Goal: Task Accomplishment & Management: Manage account settings

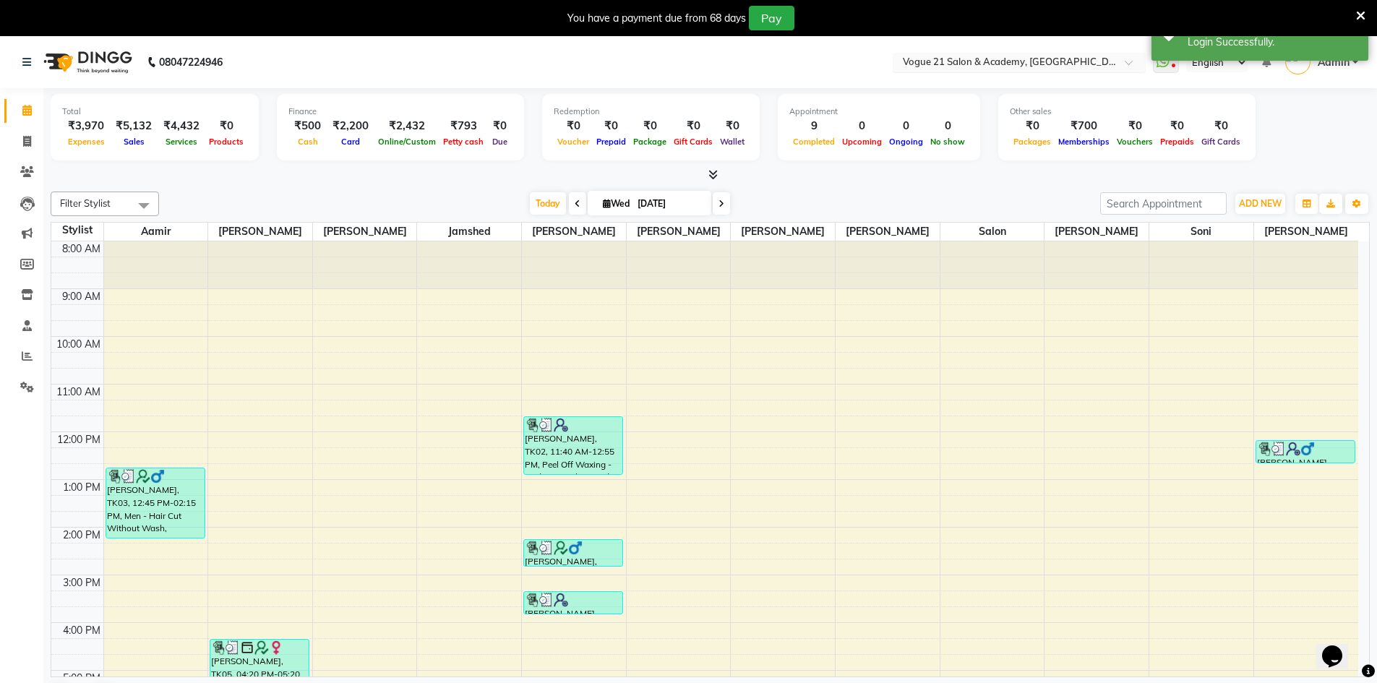
click at [963, 61] on input "text" at bounding box center [1005, 63] width 210 height 14
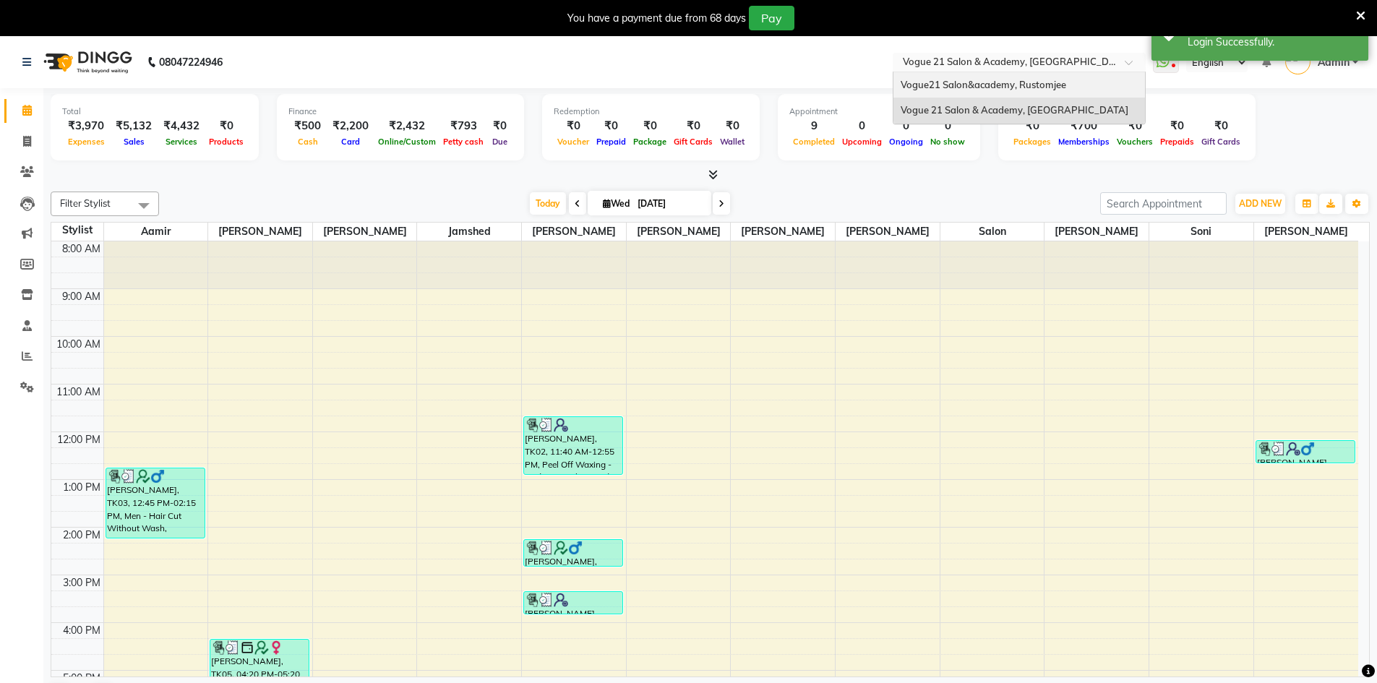
click at [974, 82] on span "Vogue21 Salon&academy, Rustomjee" at bounding box center [984, 85] width 166 height 12
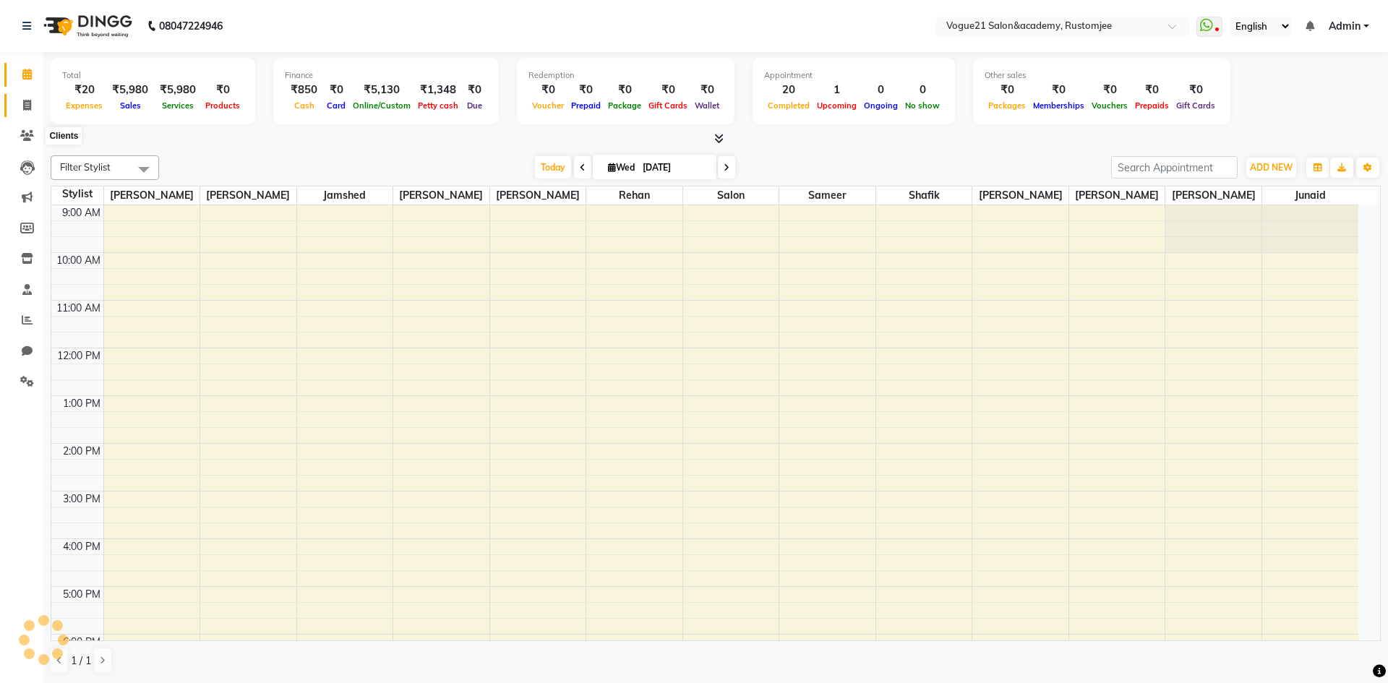
click at [35, 104] on span at bounding box center [26, 106] width 25 height 17
select select "8171"
select select "service"
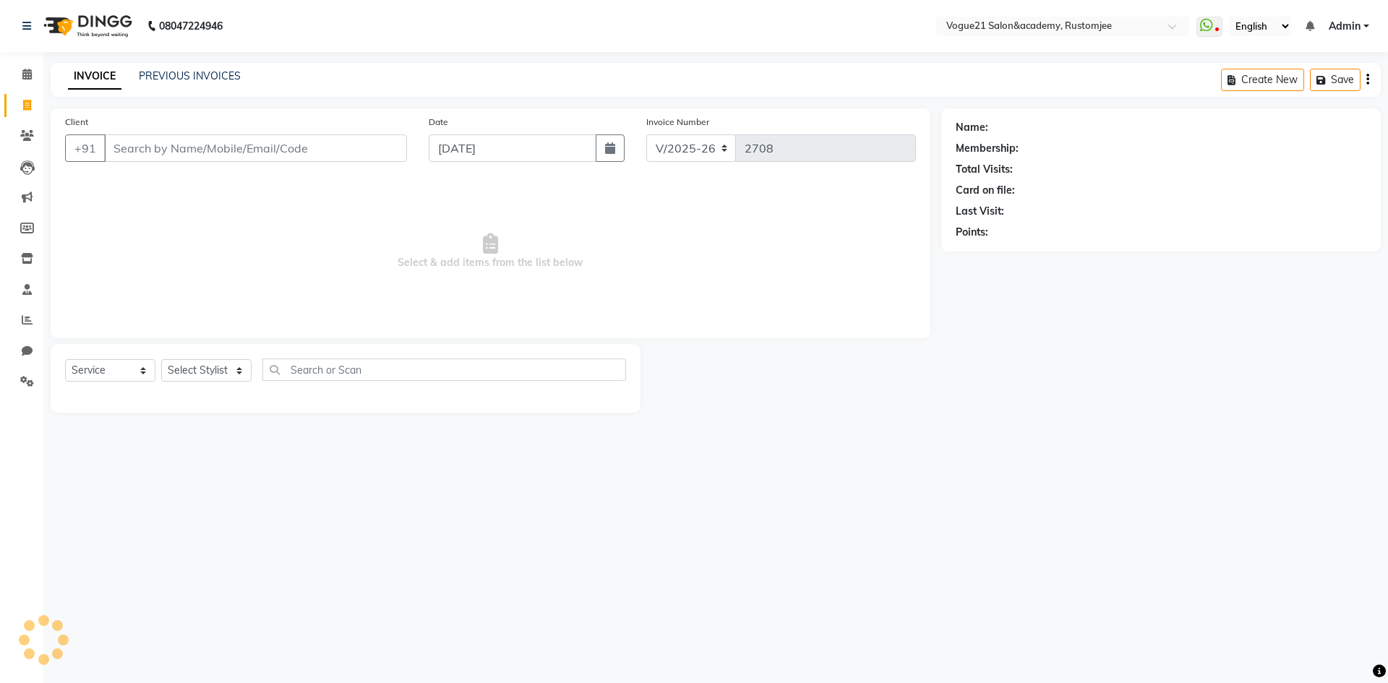
click at [200, 67] on div "INVOICE PREVIOUS INVOICES Create New Save" at bounding box center [716, 80] width 1330 height 34
click at [219, 75] on link "PREVIOUS INVOICES" at bounding box center [190, 75] width 102 height 13
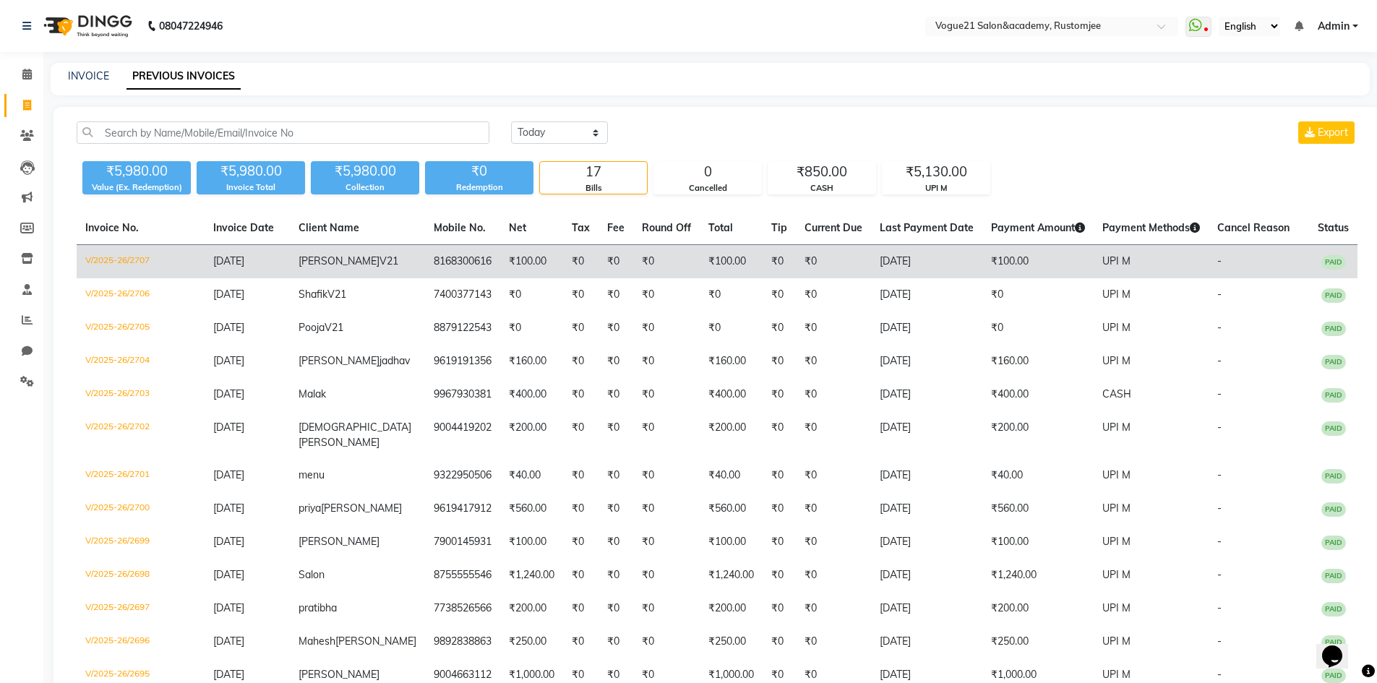
click at [440, 269] on td "8168300616" at bounding box center [462, 262] width 75 height 34
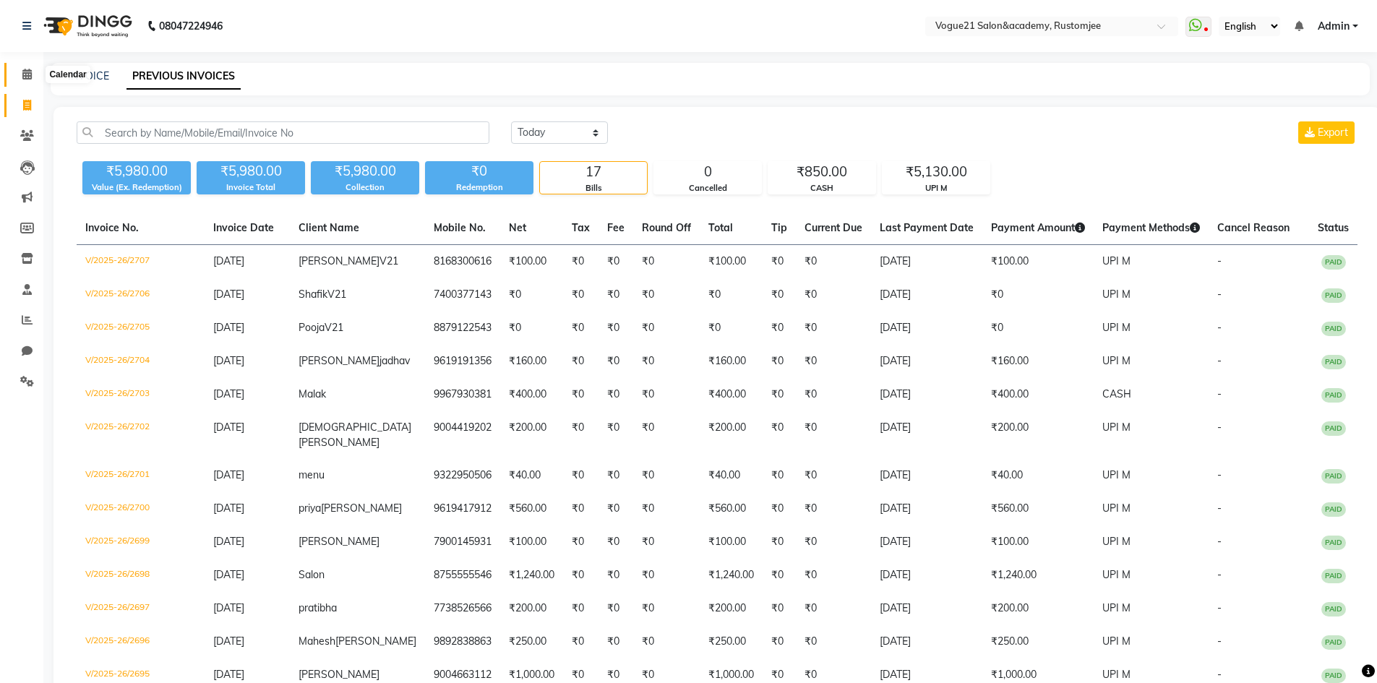
click at [29, 76] on icon at bounding box center [26, 74] width 9 height 11
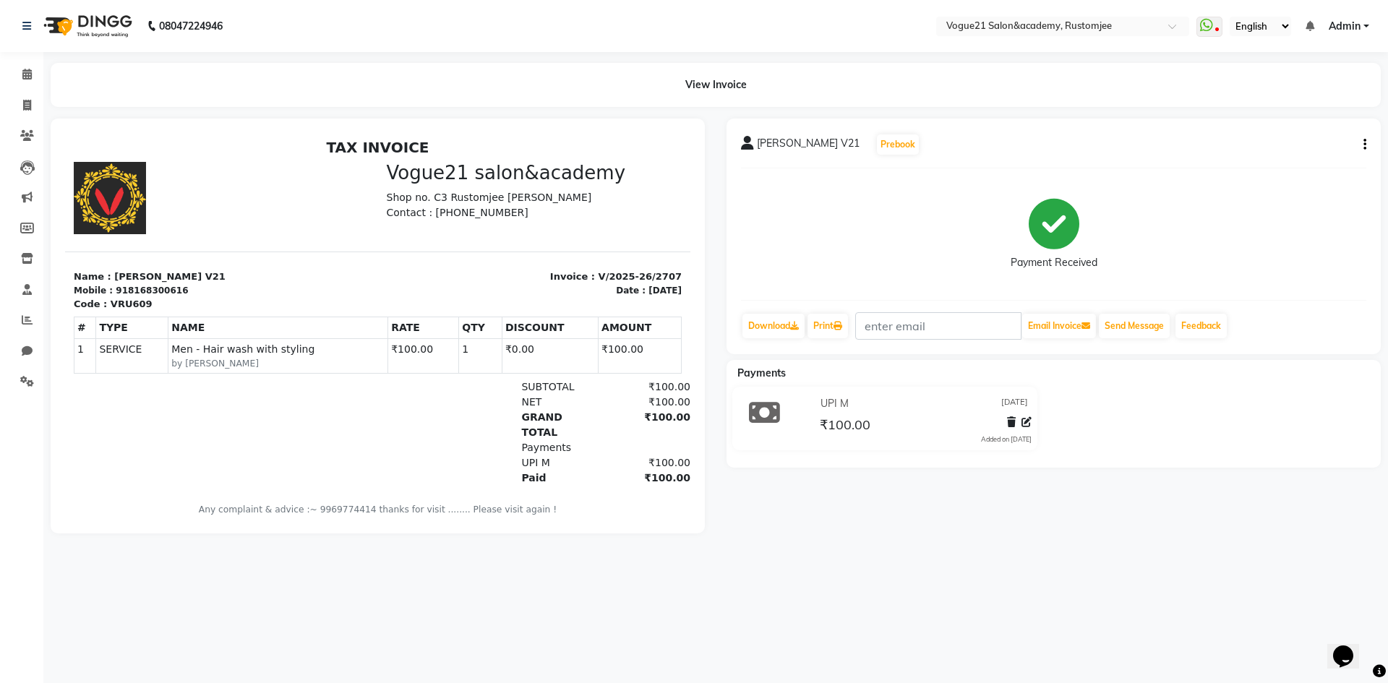
click at [1365, 137] on button "button" at bounding box center [1361, 144] width 9 height 15
click at [1317, 163] on div "Edit Invoice" at bounding box center [1292, 163] width 99 height 18
select select "service"
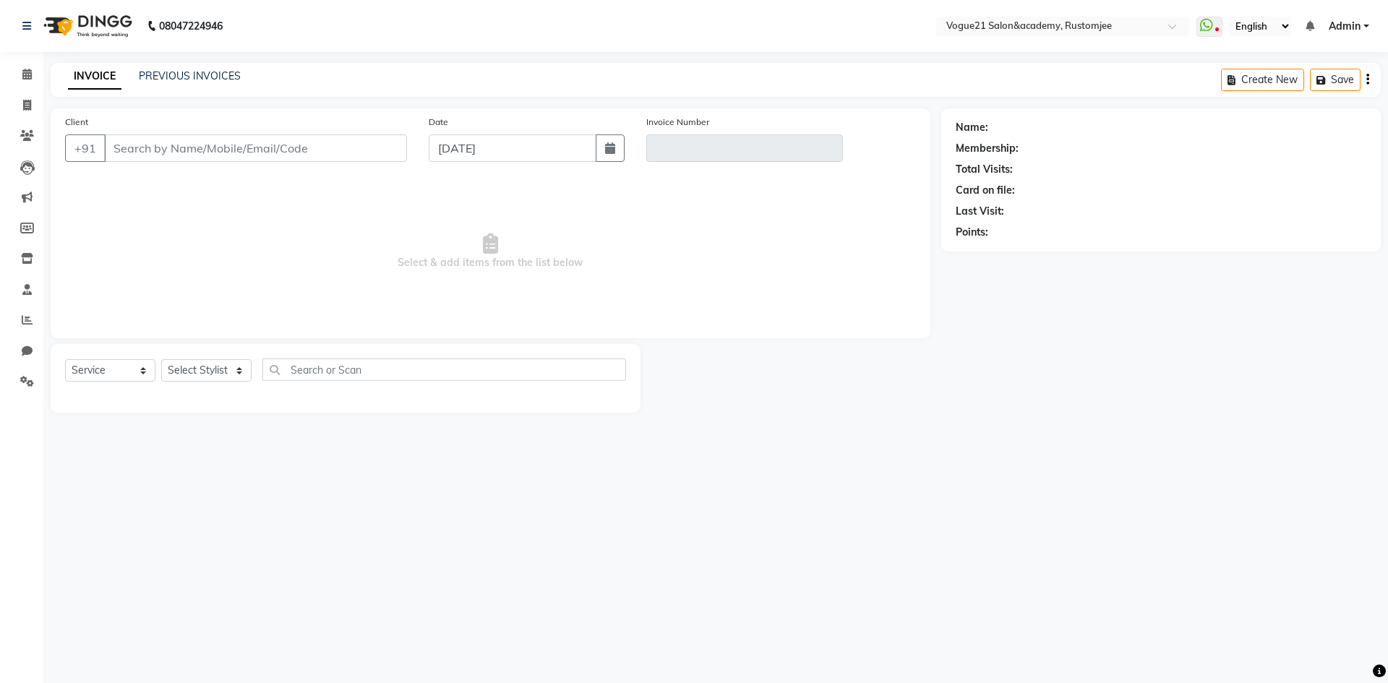
type input "8168300616"
type input "V/2025-26/2707"
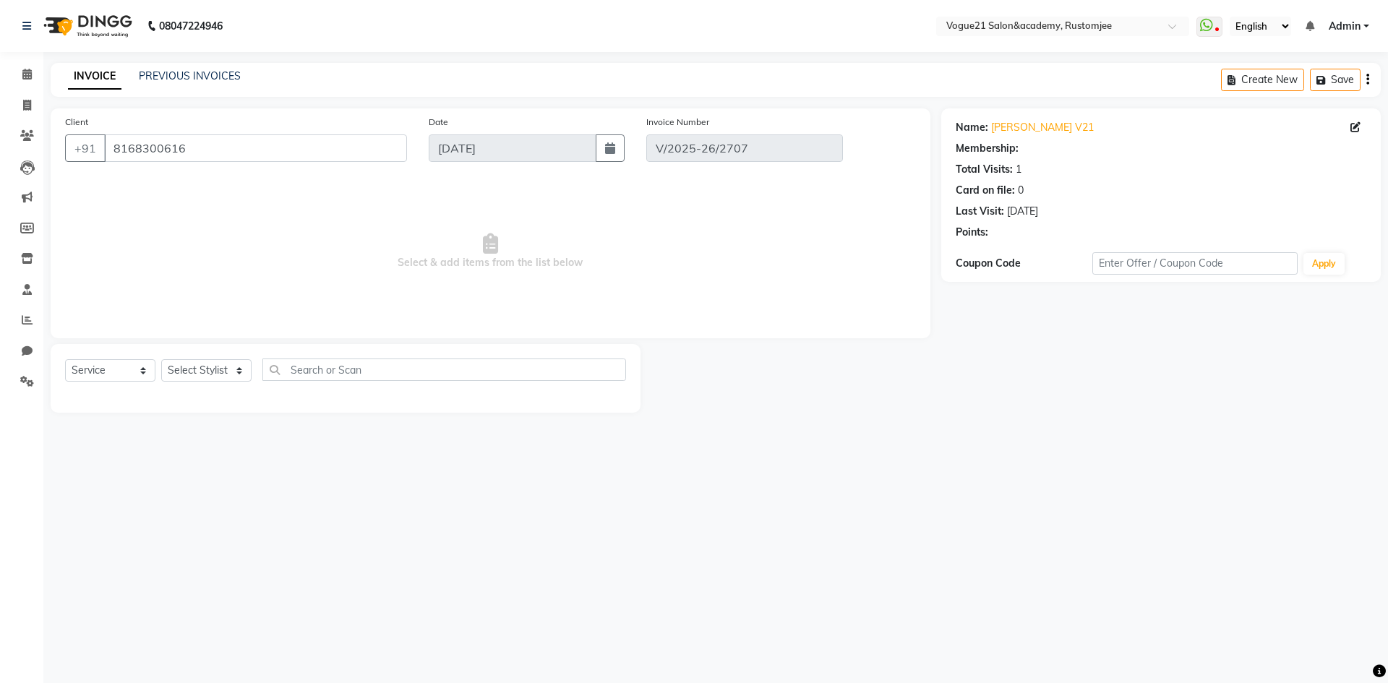
select select "select"
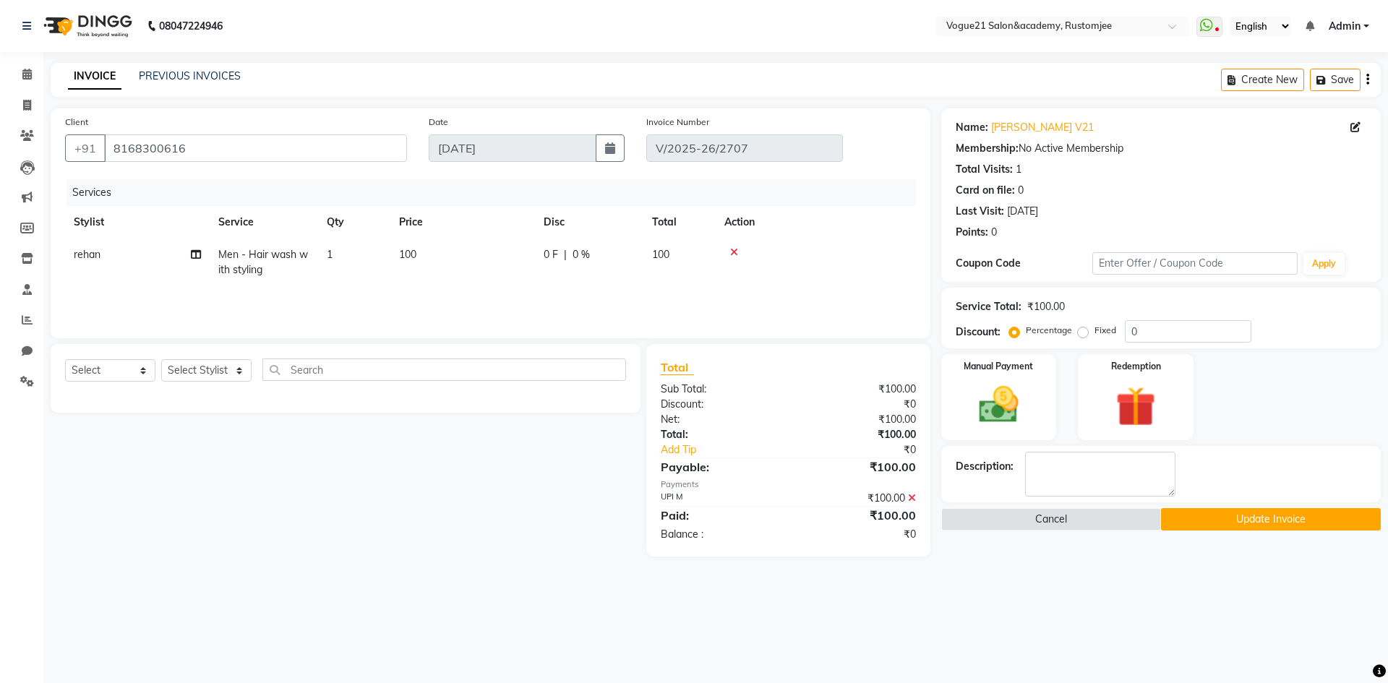
click at [912, 494] on icon at bounding box center [912, 498] width 8 height 10
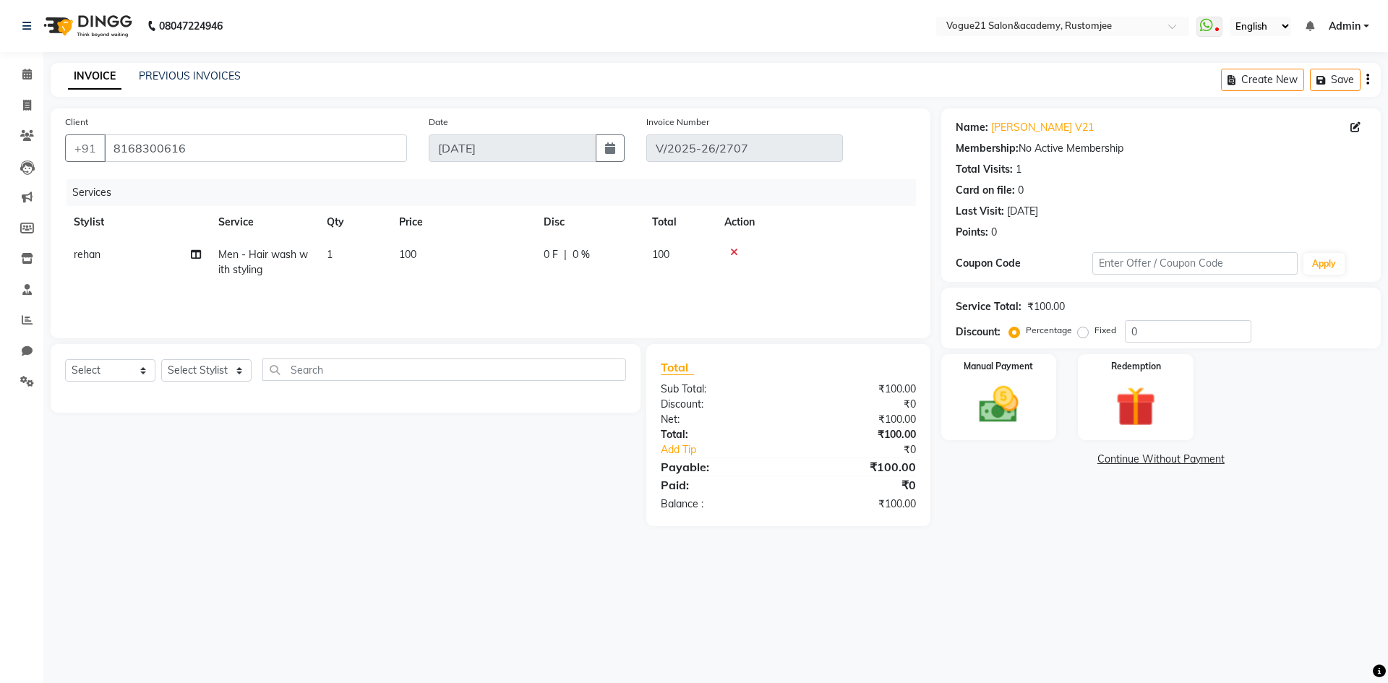
click at [122, 258] on td "rehan" at bounding box center [137, 263] width 145 height 48
select select "77867"
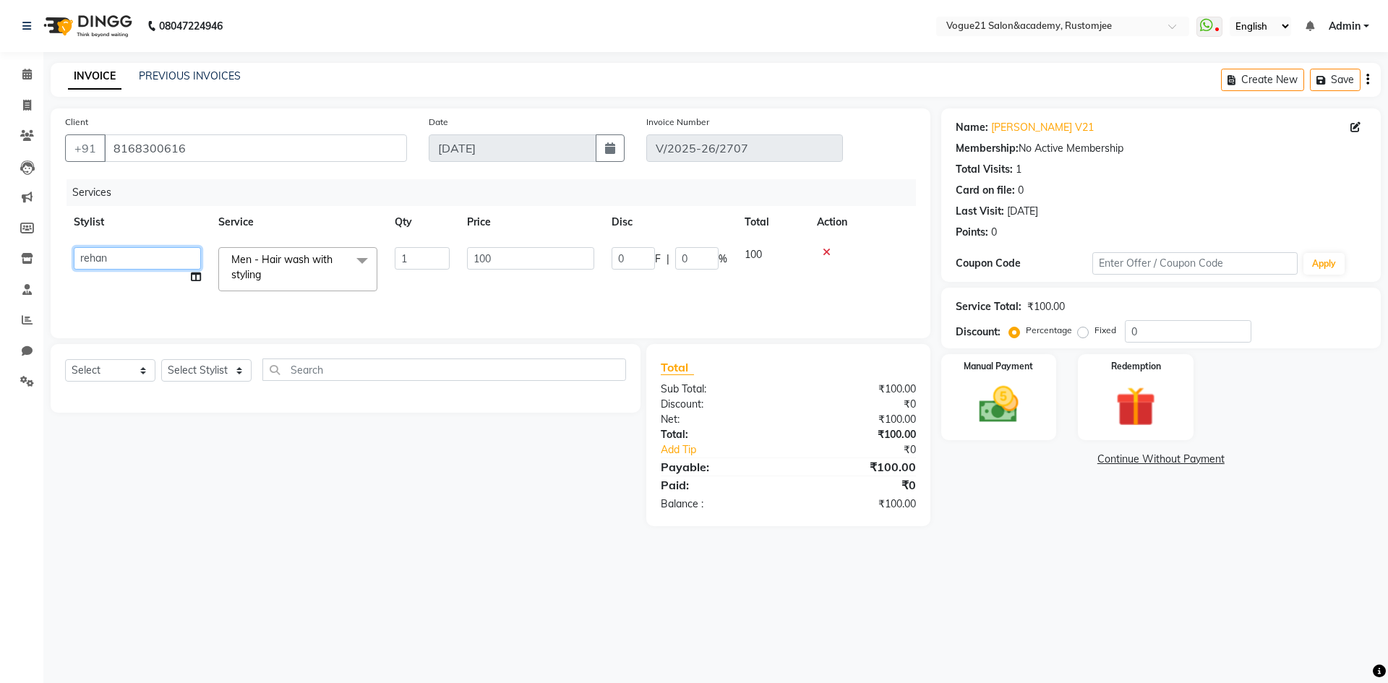
click at [124, 254] on select "aahil alicia anju soni Jamshed junaid Pooja yadav priya jadhav rehan salon same…" at bounding box center [137, 258] width 127 height 22
select select "77666"
click at [696, 252] on input "0" at bounding box center [696, 258] width 43 height 22
type input "100"
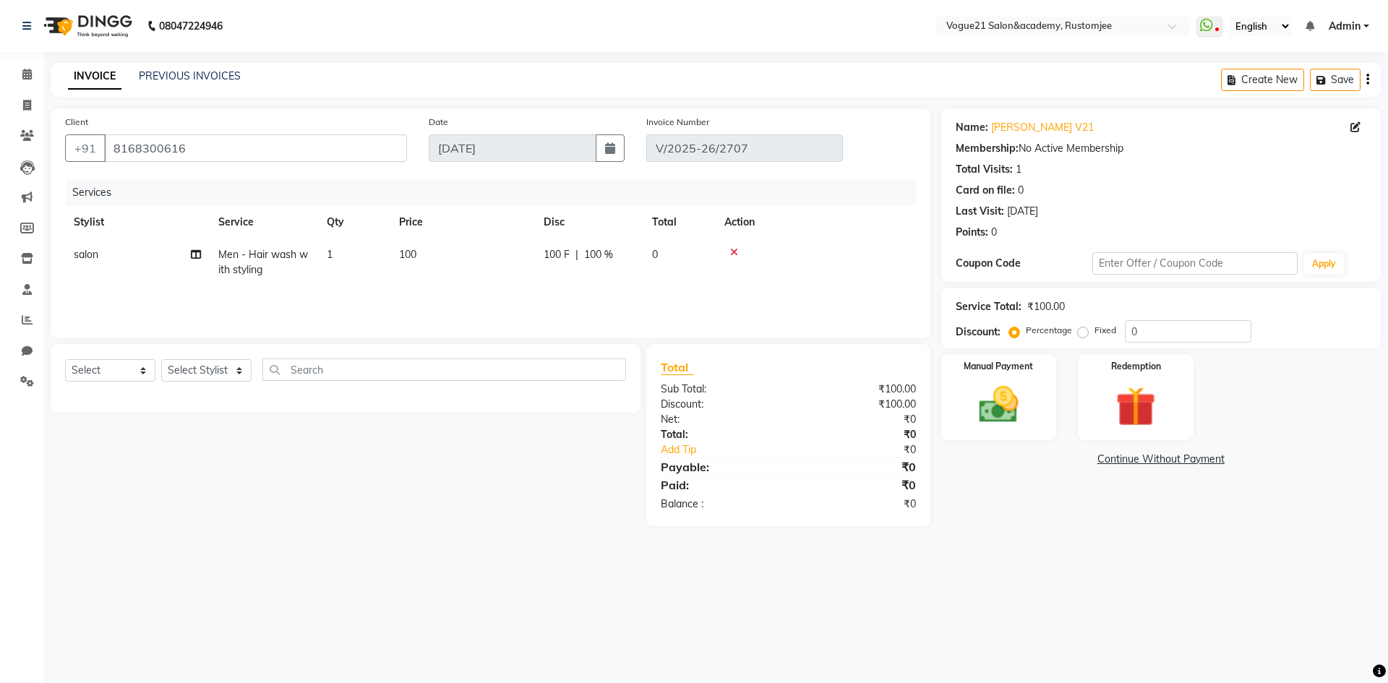
click at [1243, 194] on div "Card on file: 0" at bounding box center [1161, 190] width 411 height 15
click at [979, 407] on img at bounding box center [998, 405] width 67 height 48
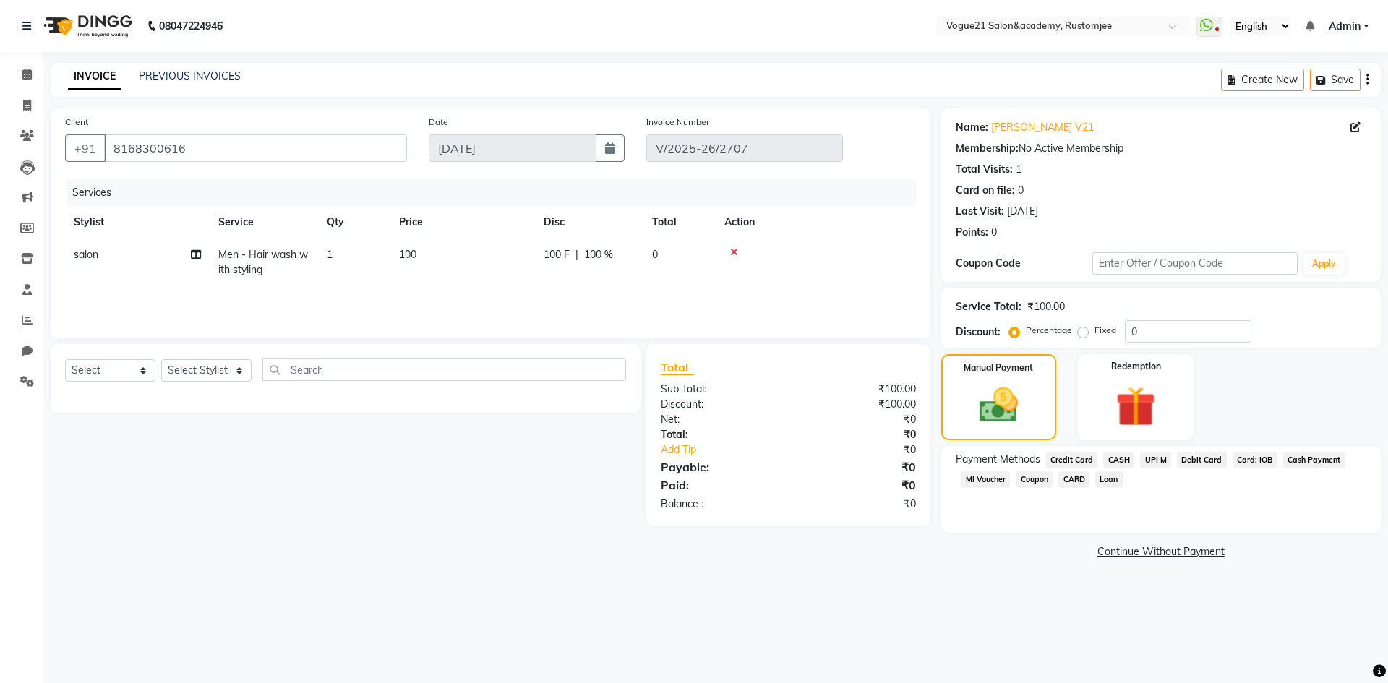
click at [1159, 454] on span "UPI M" at bounding box center [1155, 460] width 31 height 17
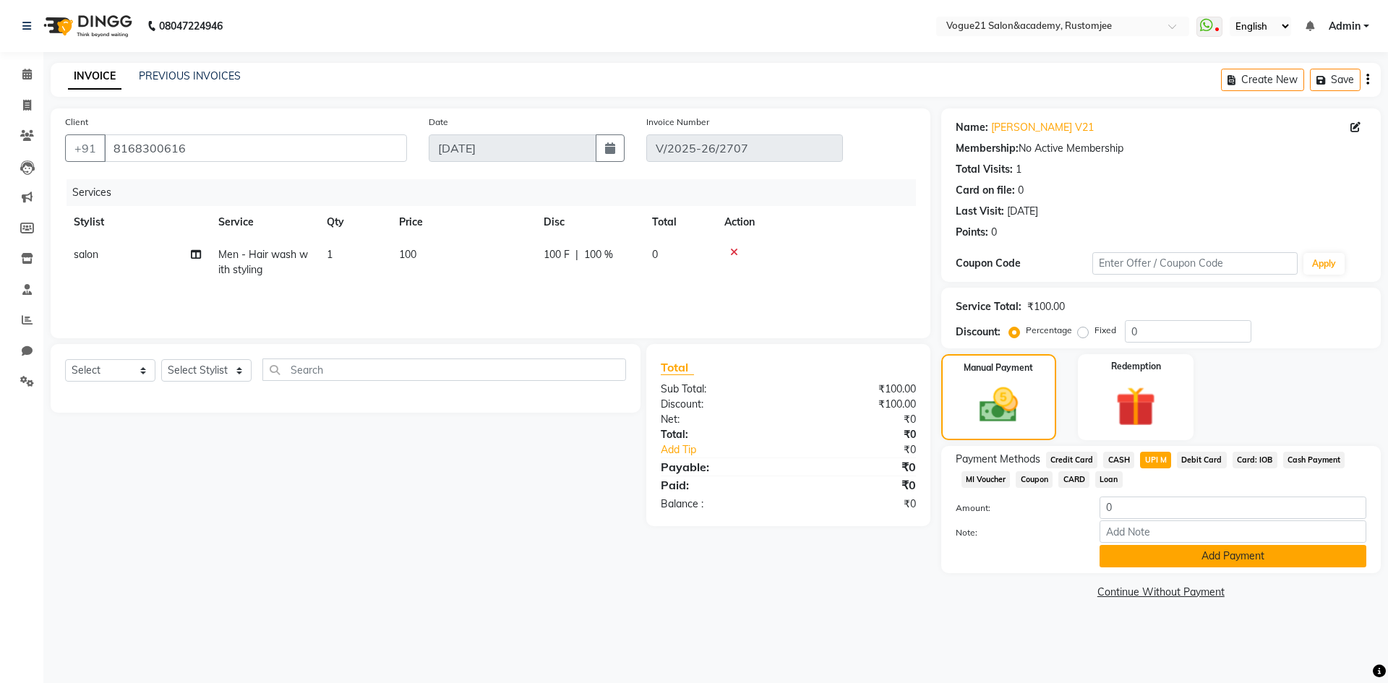
click at [1149, 546] on button "Add Payment" at bounding box center [1232, 556] width 267 height 22
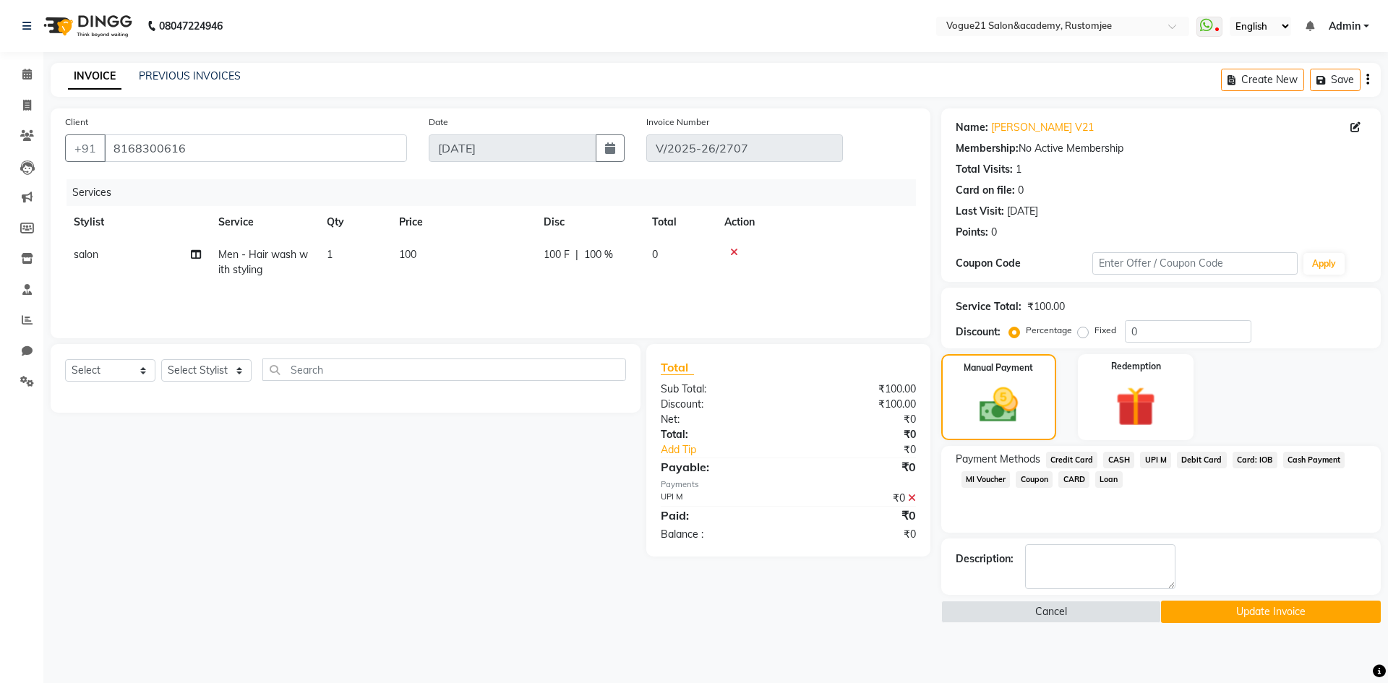
click at [1275, 617] on button "Update Invoice" at bounding box center [1271, 612] width 220 height 22
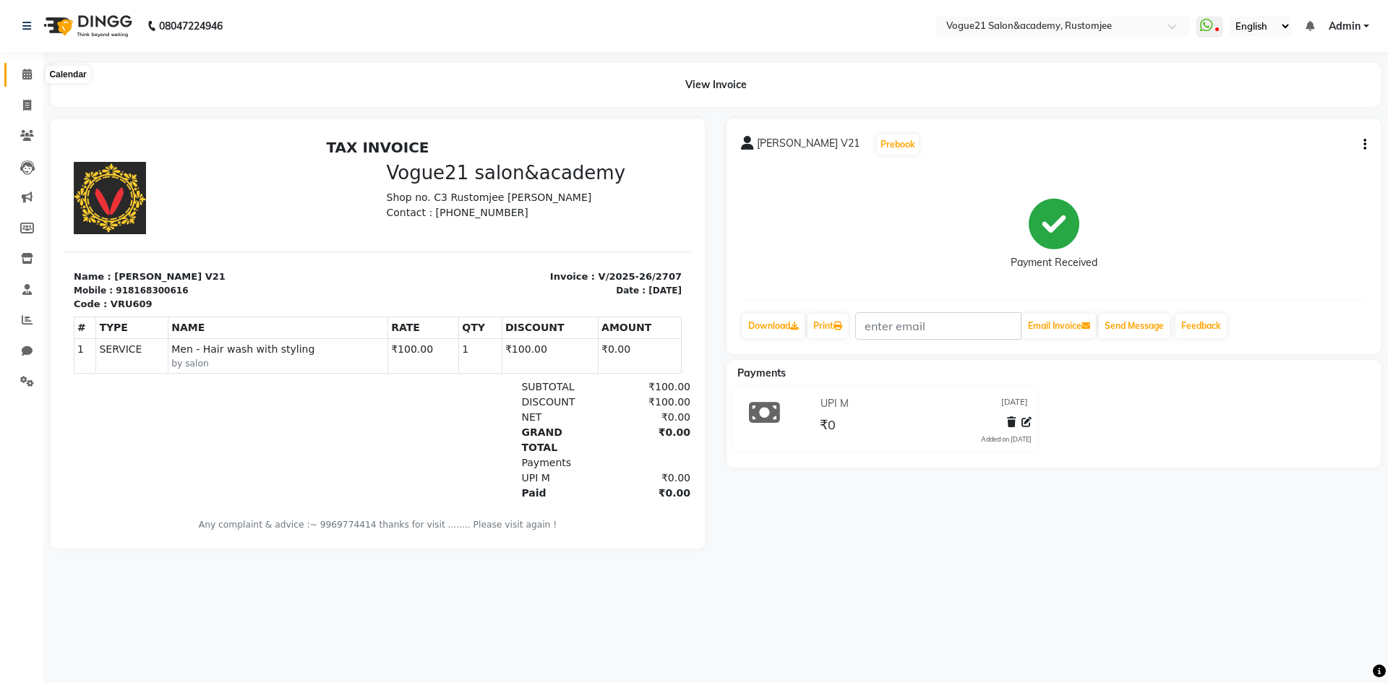
click at [36, 72] on span at bounding box center [26, 75] width 25 height 17
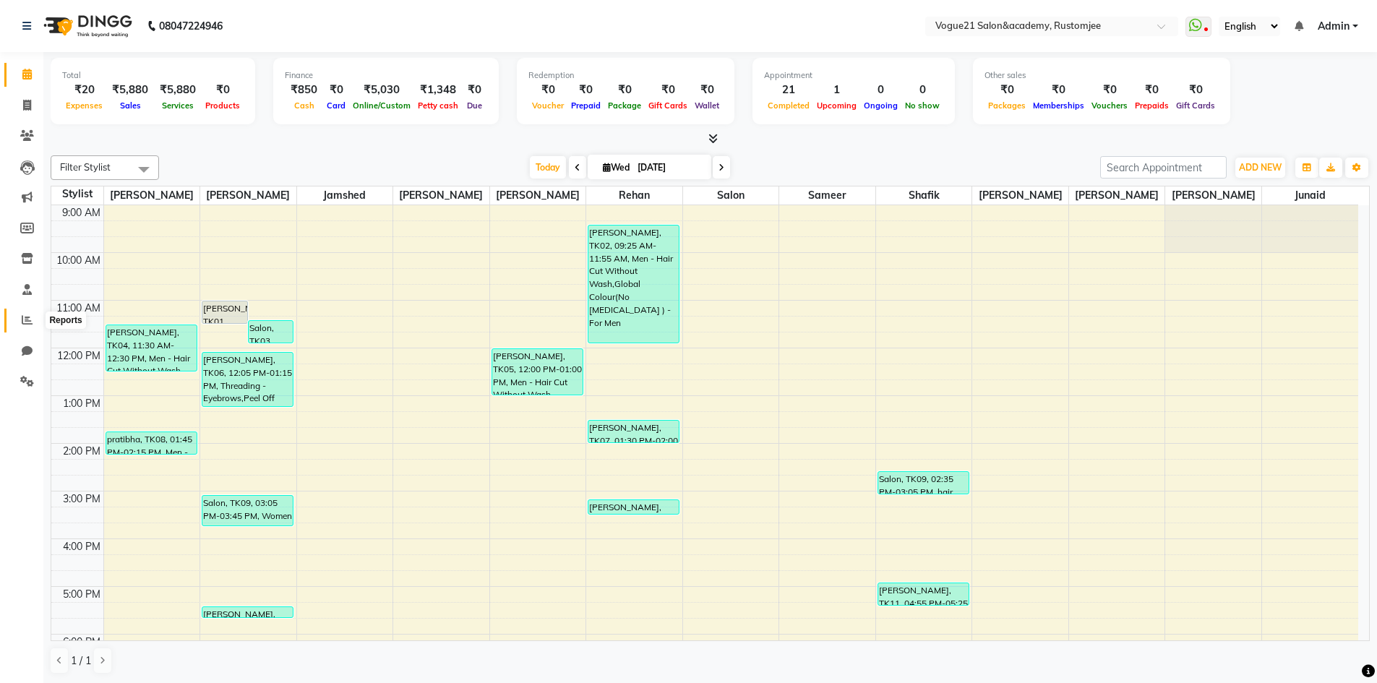
click at [26, 312] on span at bounding box center [26, 320] width 25 height 17
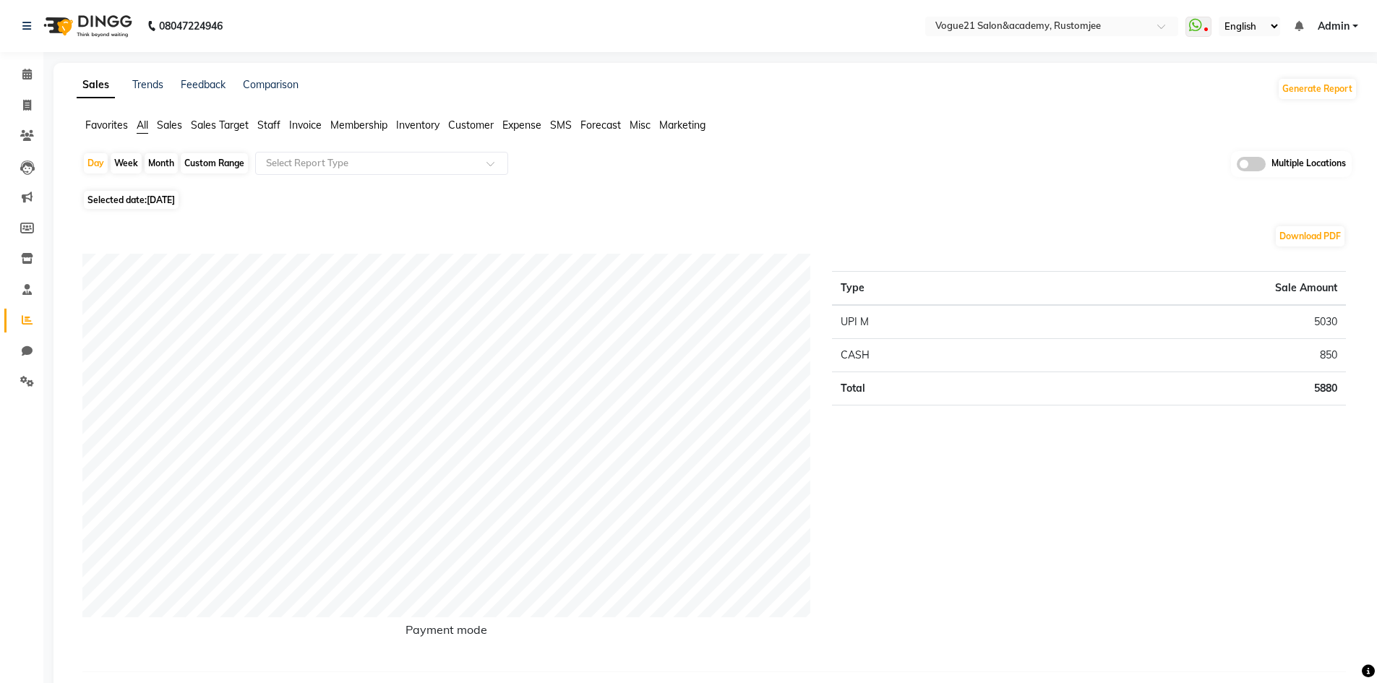
click at [275, 123] on span "Staff" at bounding box center [268, 125] width 23 height 13
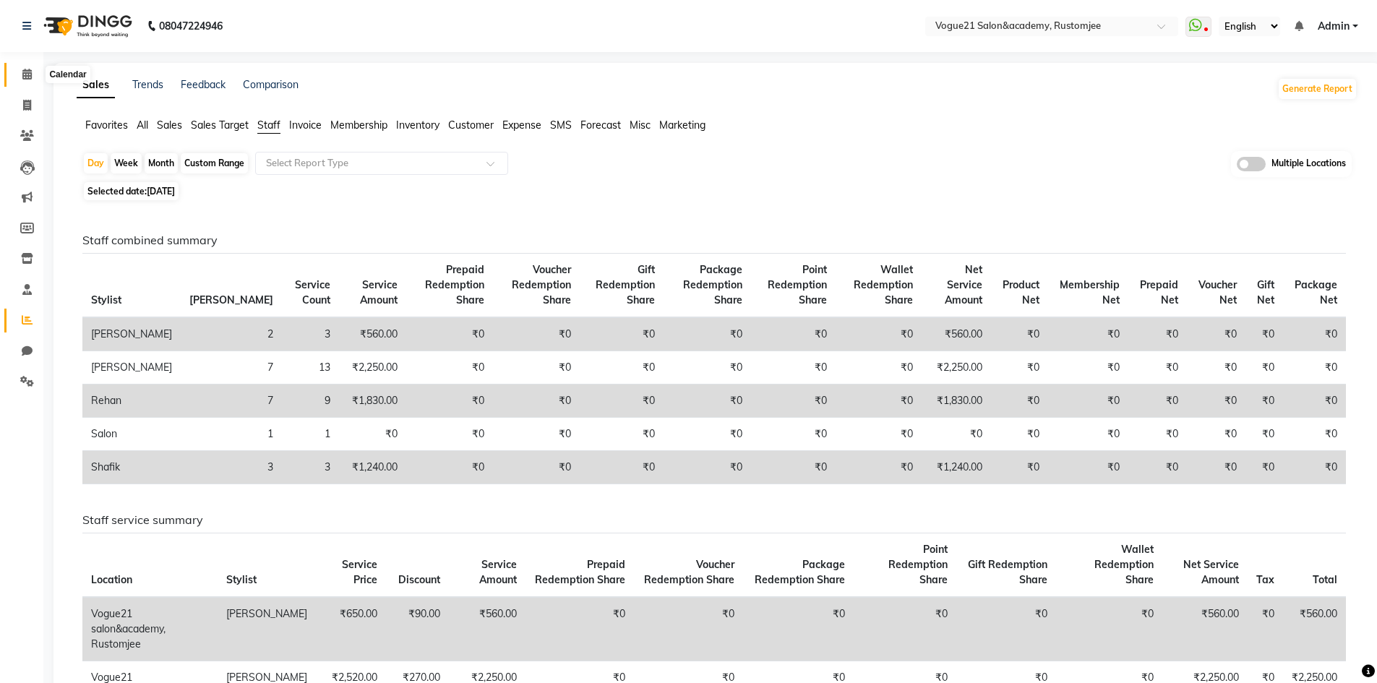
click at [24, 76] on icon at bounding box center [26, 74] width 9 height 11
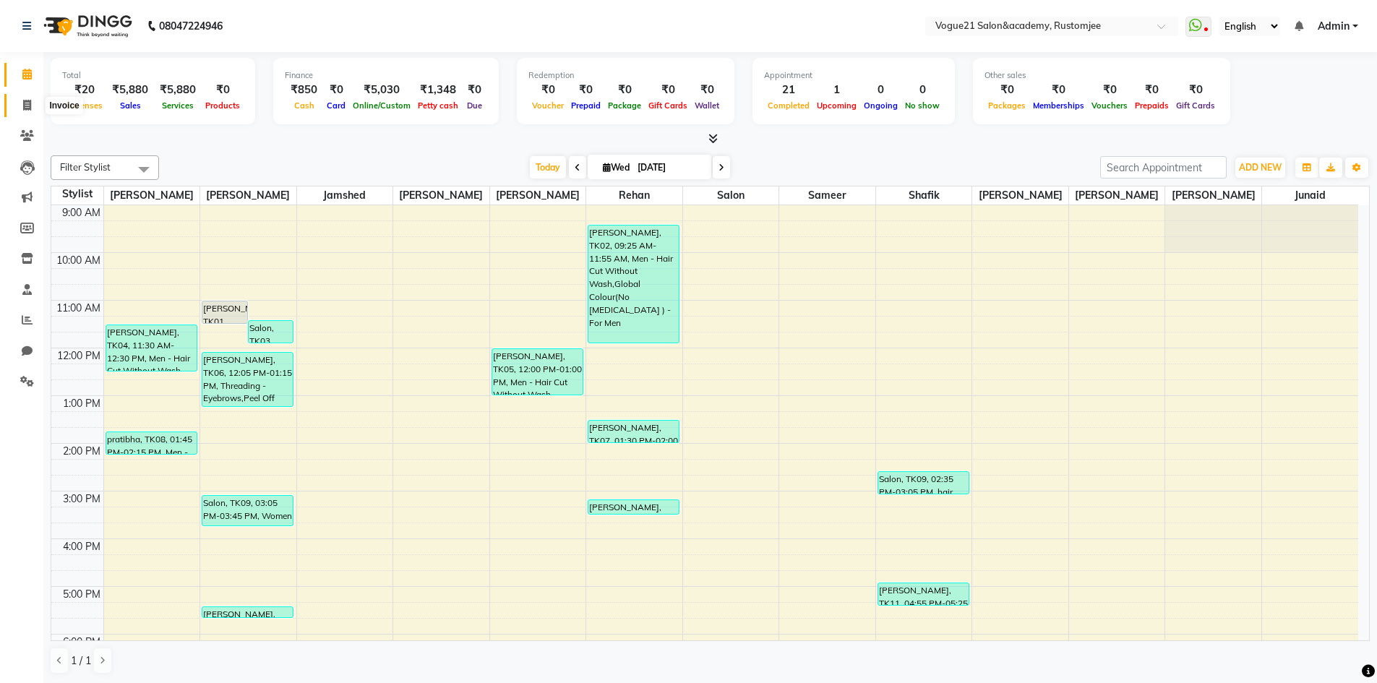
drag, startPoint x: 25, startPoint y: 107, endPoint x: 72, endPoint y: 95, distance: 48.4
click at [25, 107] on icon at bounding box center [27, 105] width 8 height 11
select select "service"
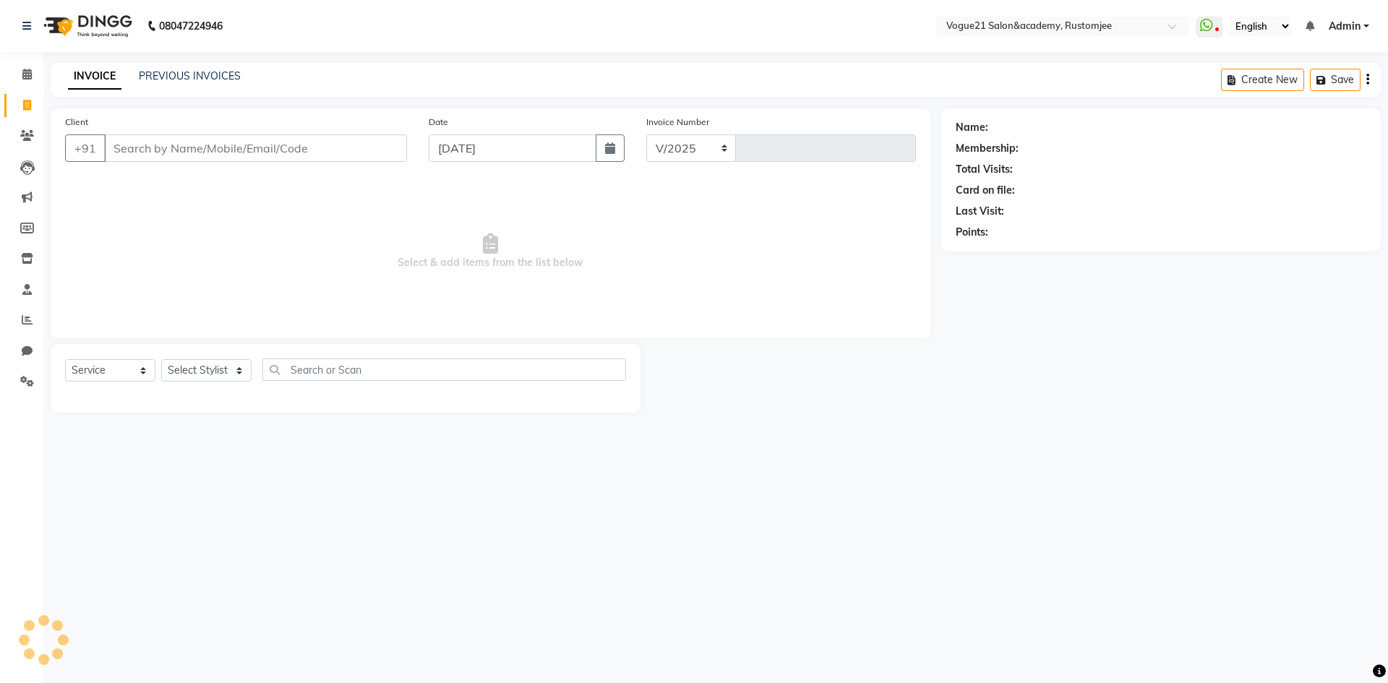
select select "8171"
type input "2708"
click at [234, 77] on link "PREVIOUS INVOICES" at bounding box center [190, 75] width 102 height 13
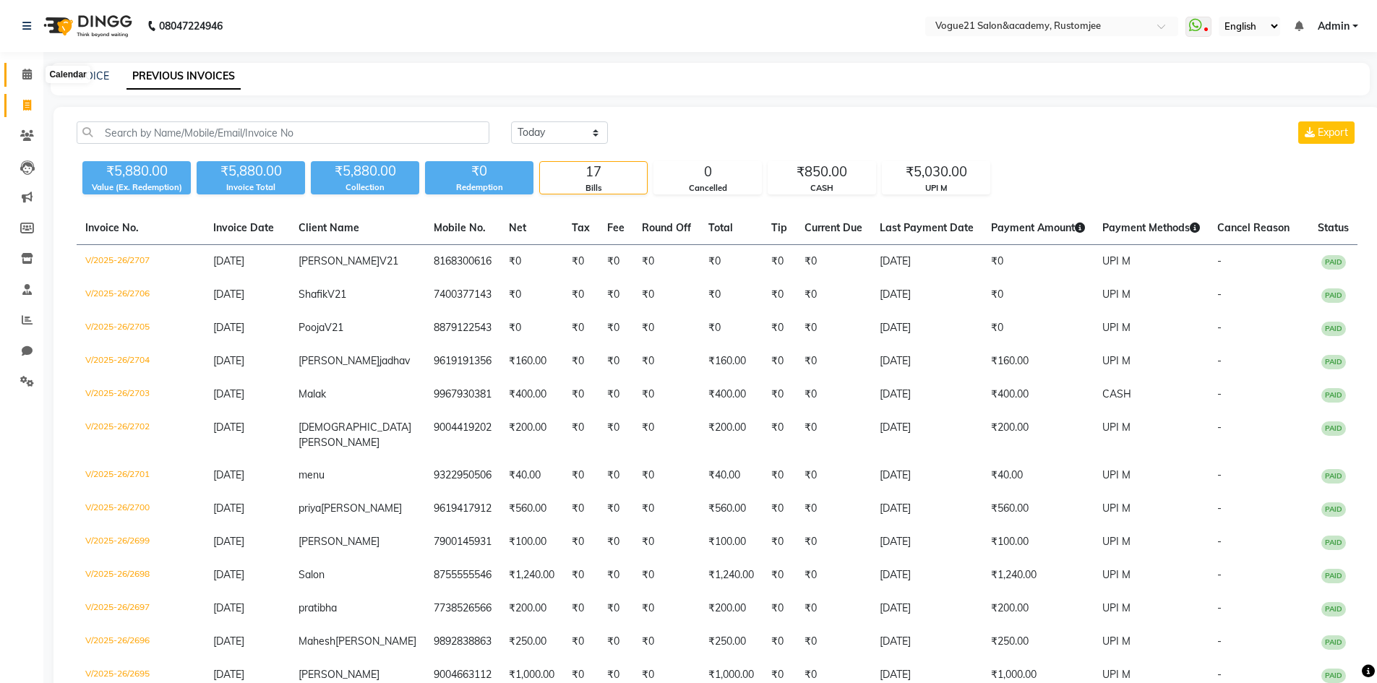
click at [25, 75] on icon at bounding box center [26, 74] width 9 height 11
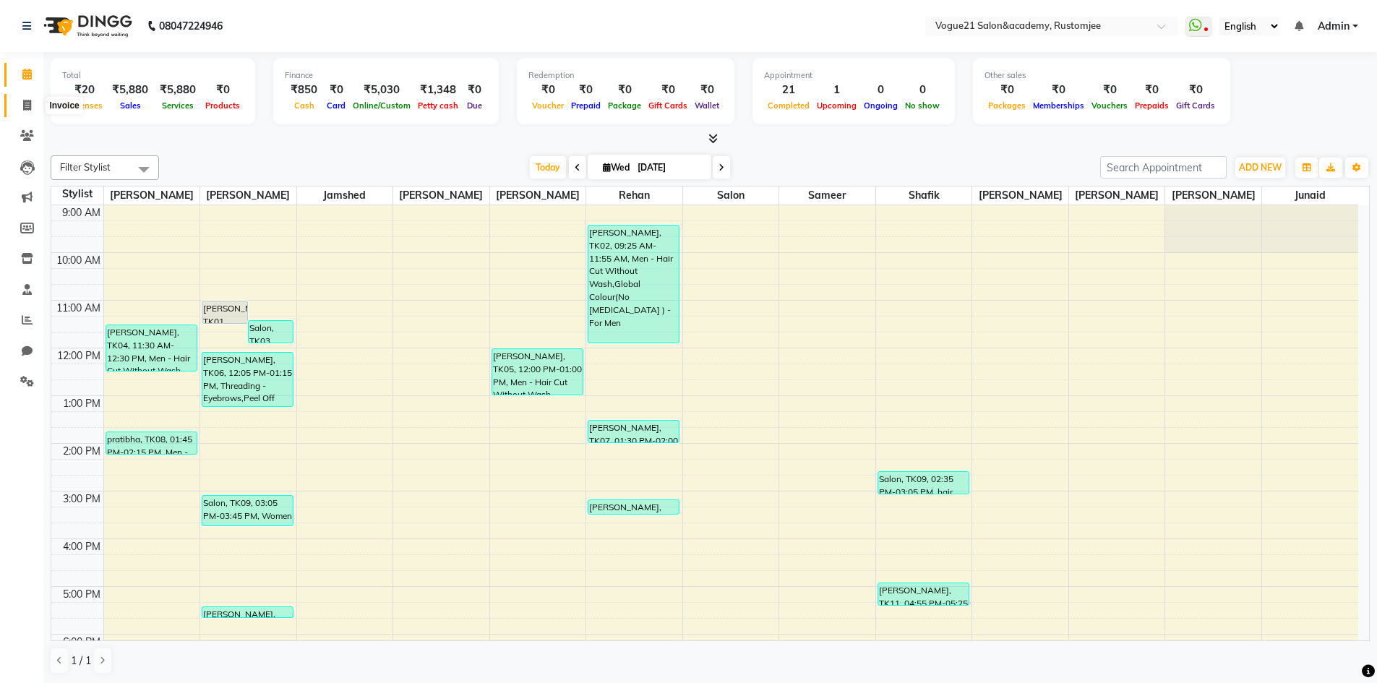
click at [31, 111] on span at bounding box center [26, 106] width 25 height 17
select select "8171"
select select "service"
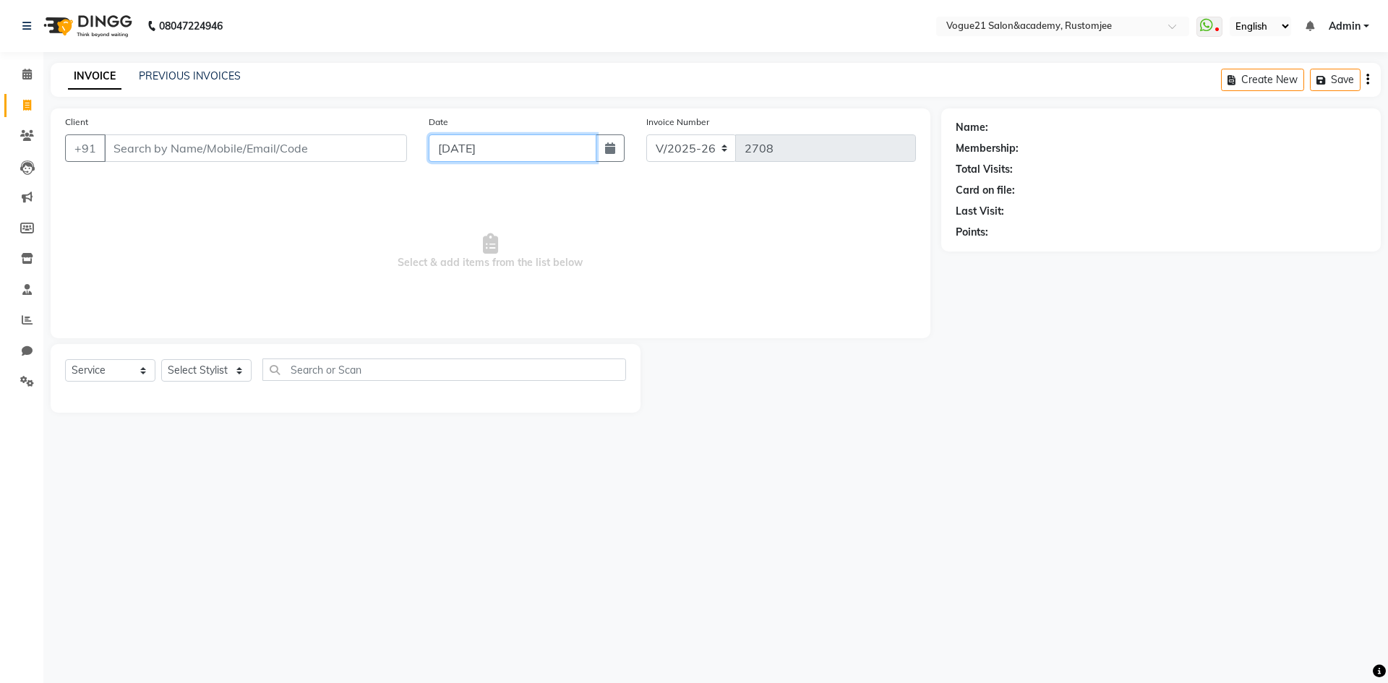
click at [450, 147] on input "[DATE]" at bounding box center [513, 147] width 168 height 27
select select "9"
select select "2025"
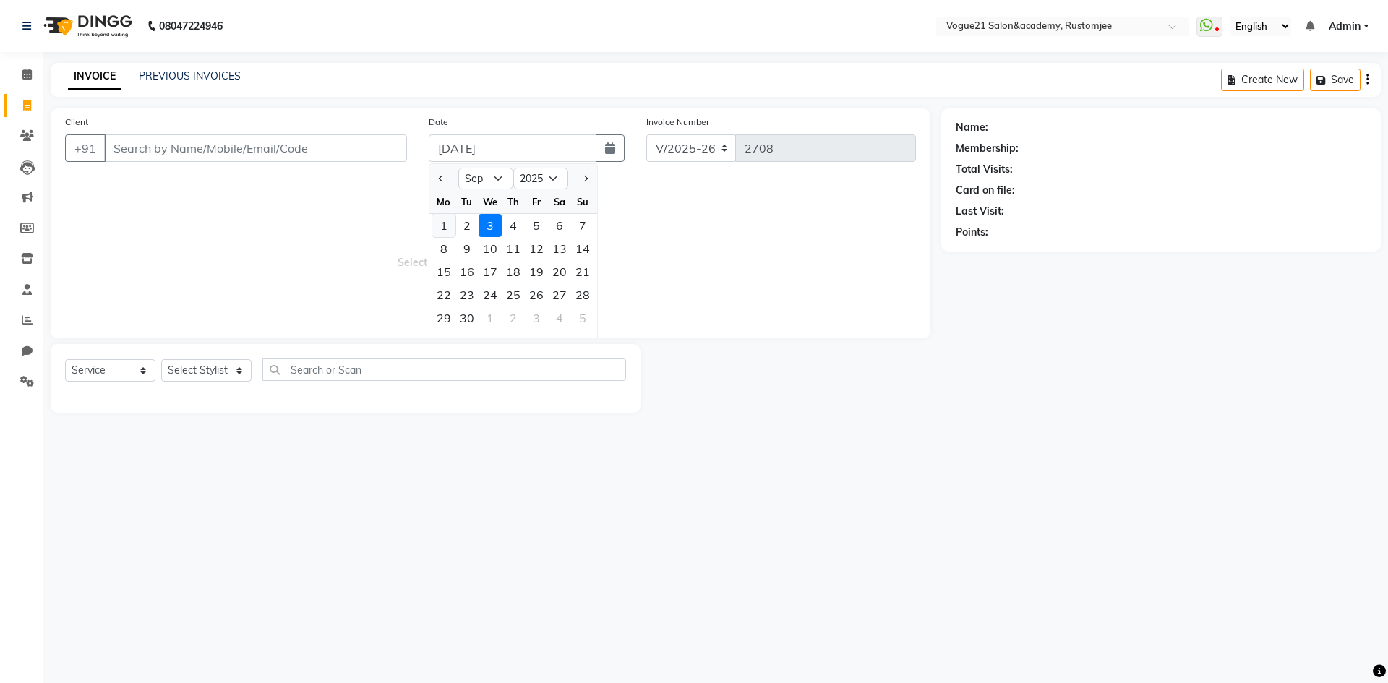
click at [437, 229] on div "1" at bounding box center [443, 225] width 23 height 23
type input "01-09-2025"
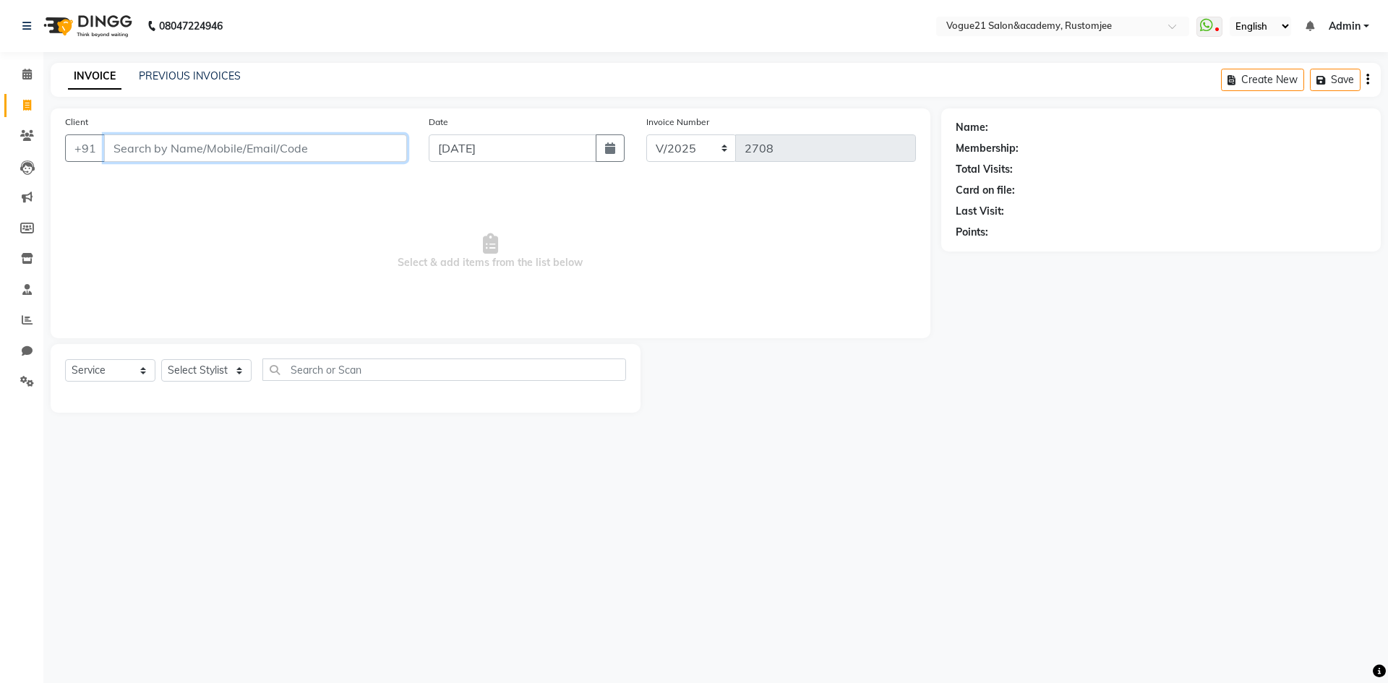
click at [252, 149] on input "Client" at bounding box center [255, 147] width 303 height 27
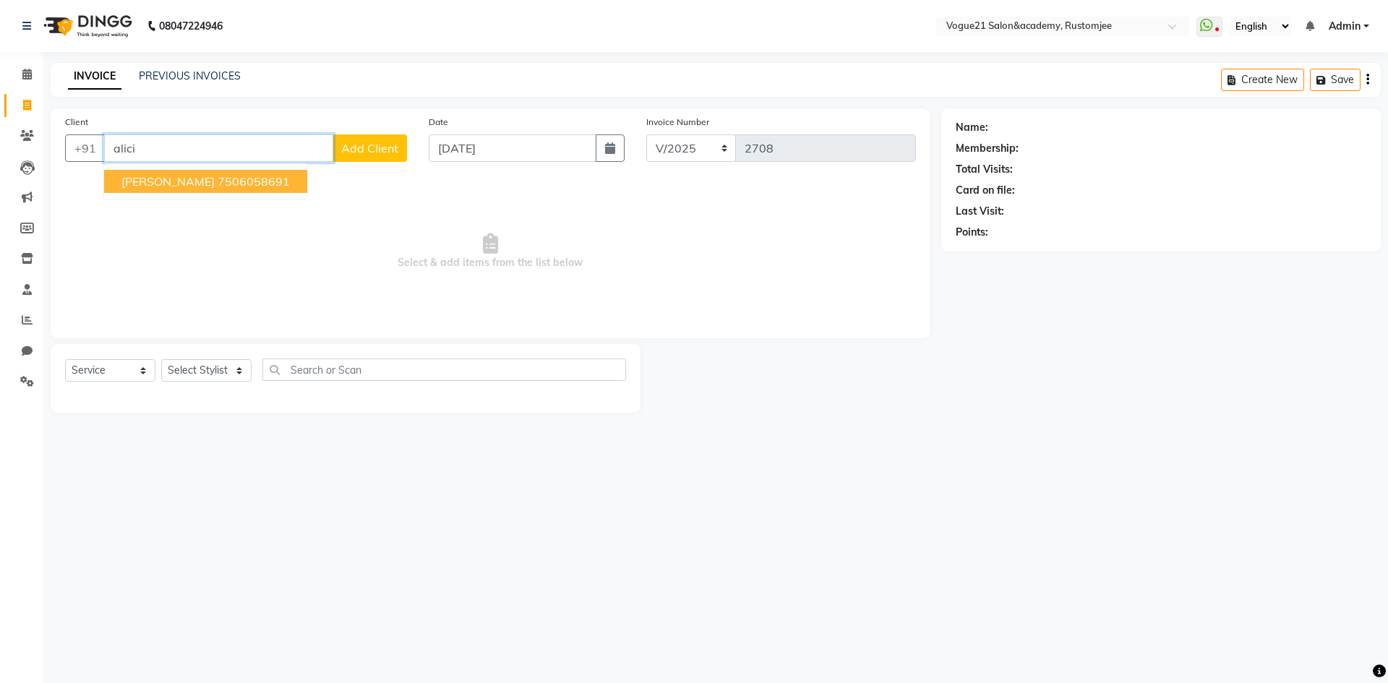
click at [218, 185] on ngb-highlight "7506058691" at bounding box center [254, 181] width 72 height 14
type input "7506058691"
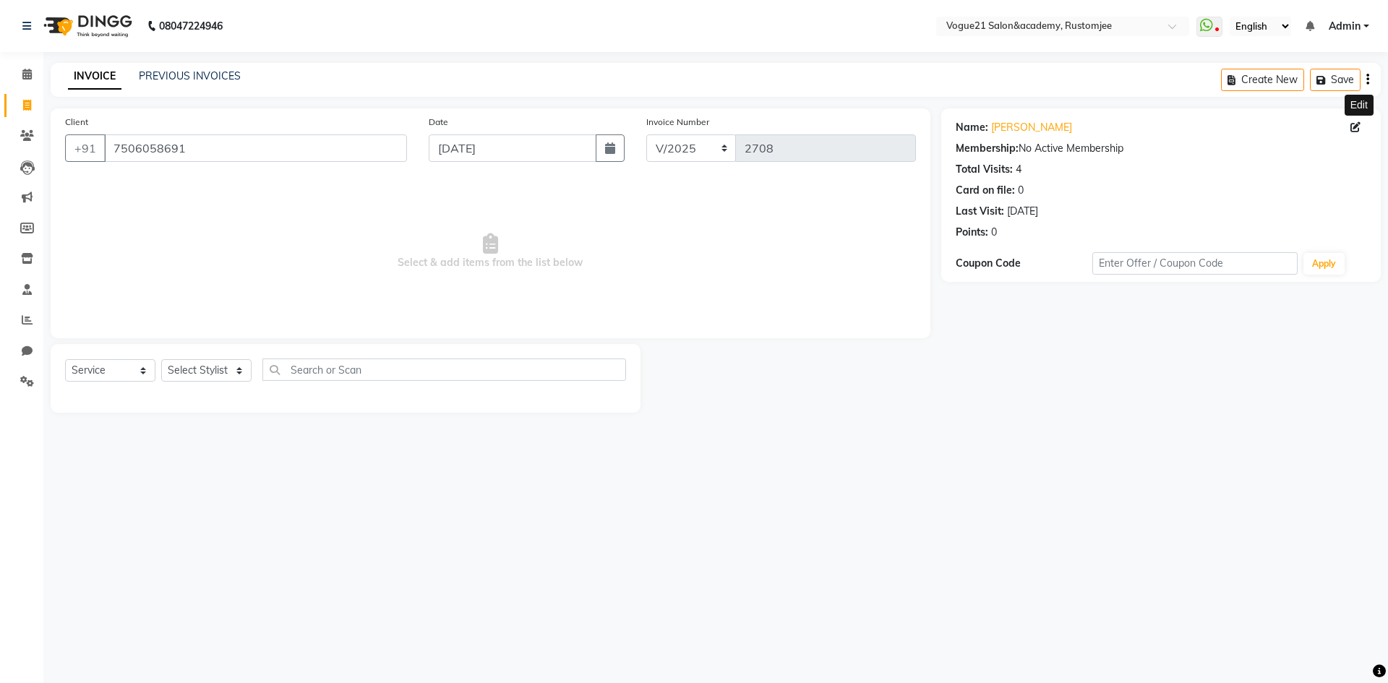
click at [1357, 131] on icon at bounding box center [1355, 127] width 10 height 10
select select "female"
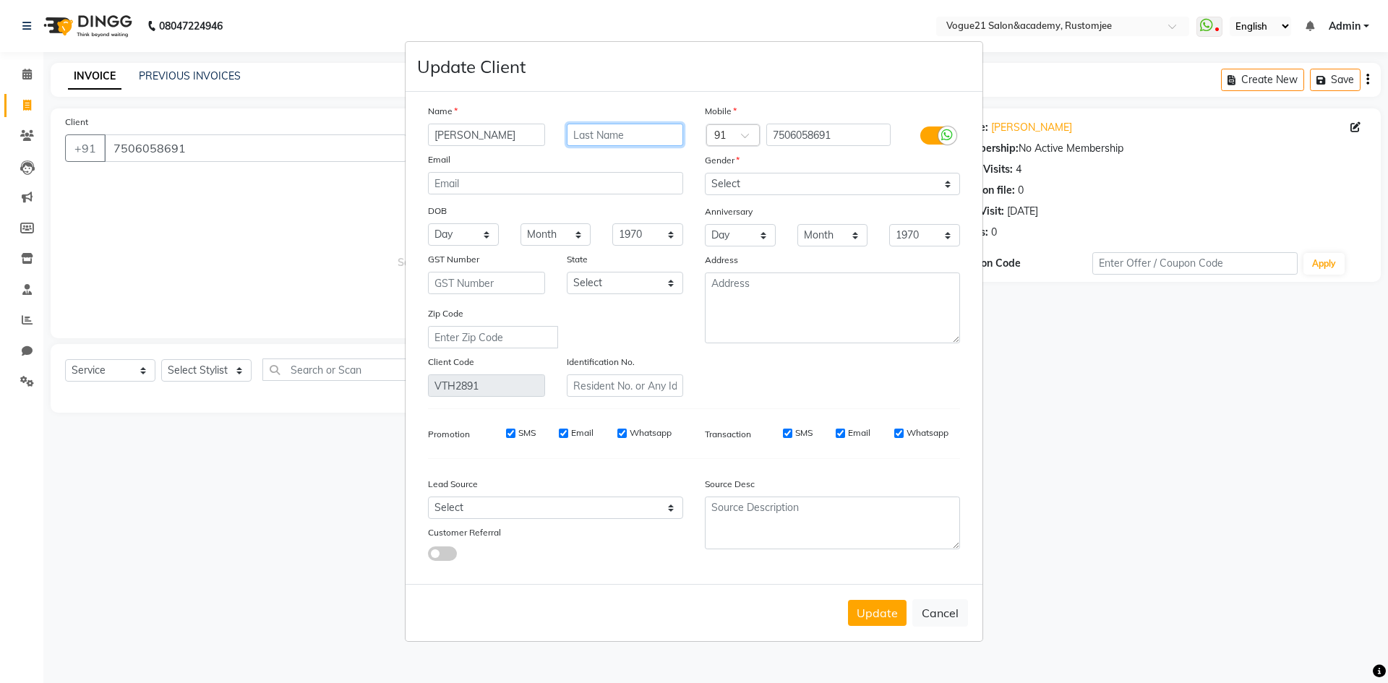
click at [629, 137] on input "text" at bounding box center [625, 135] width 117 height 22
type input "V21"
click at [875, 613] on button "Update" at bounding box center [877, 613] width 59 height 26
select select
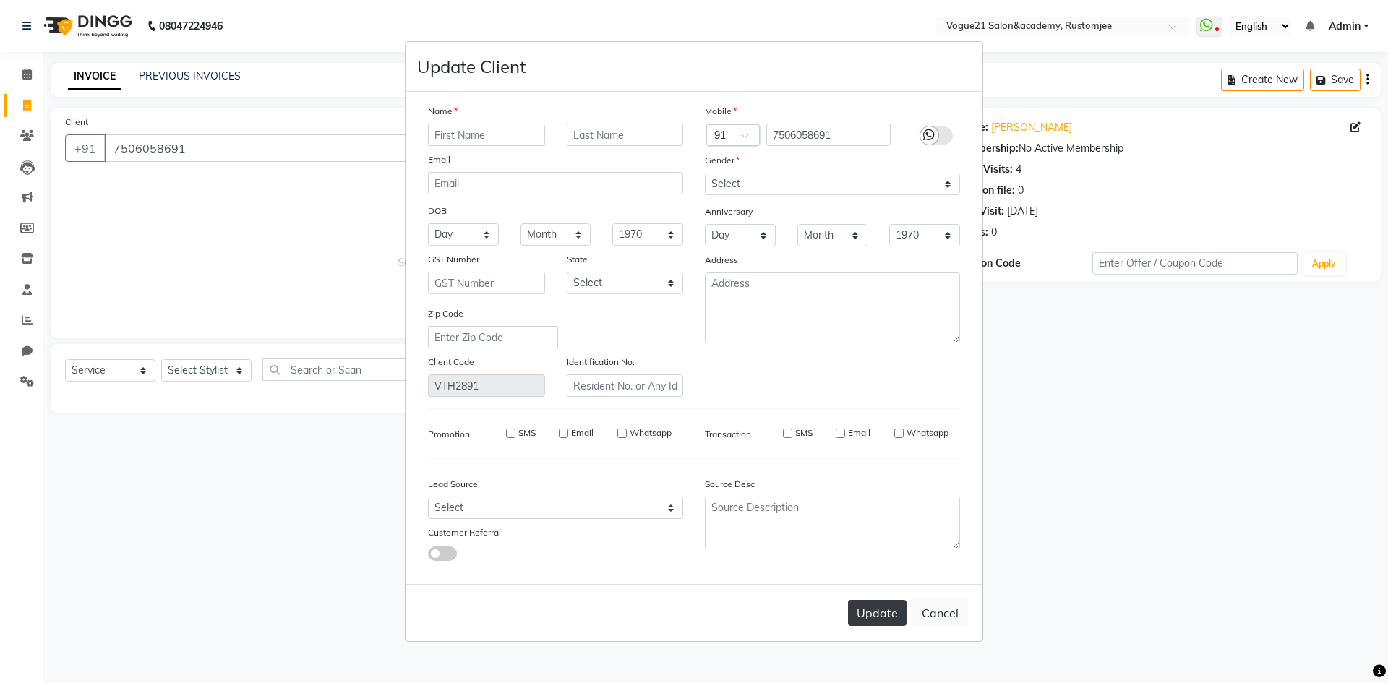
select select
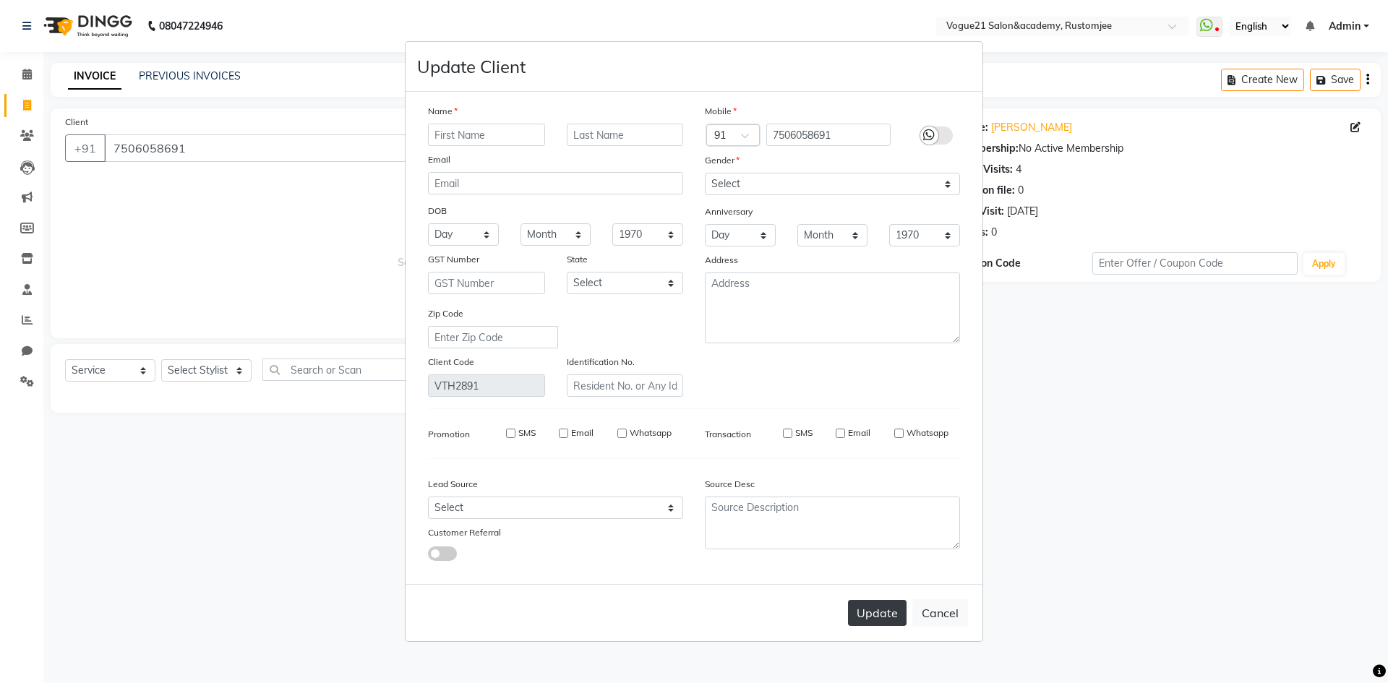
checkbox input "false"
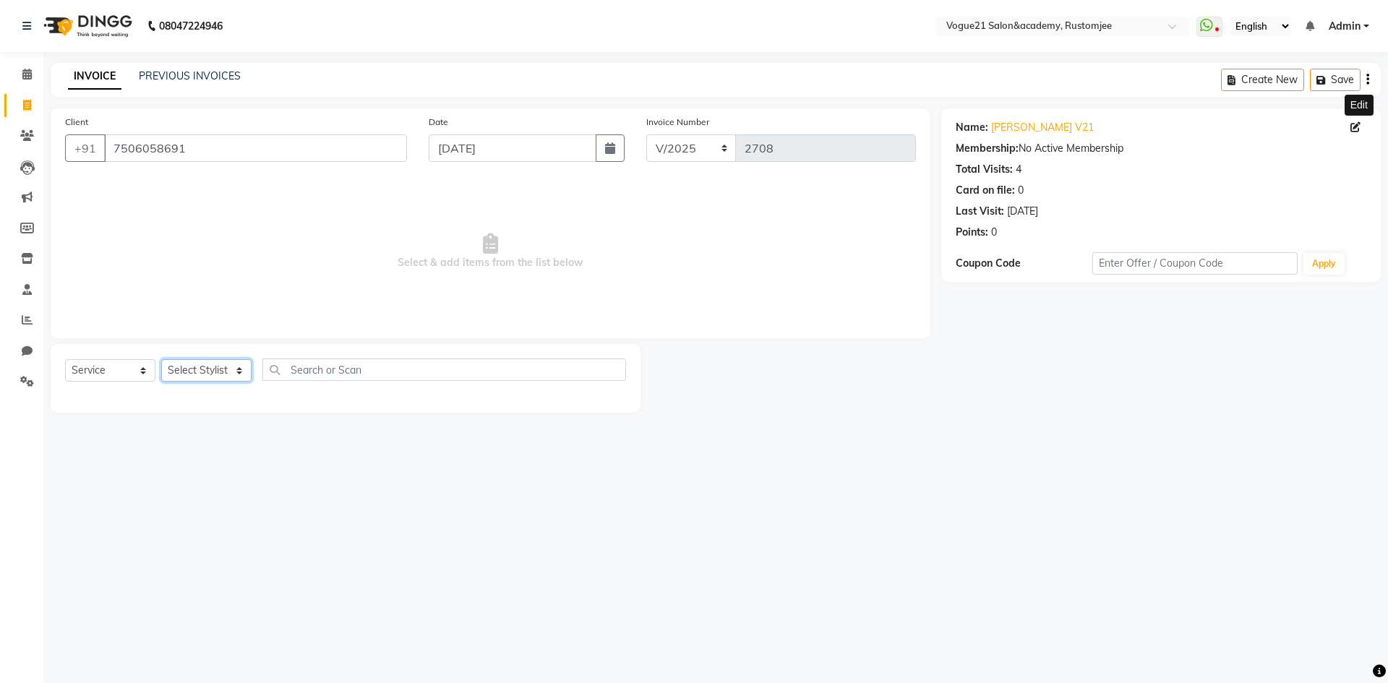
click at [215, 364] on select "Select Stylist aahil alicia anju soni Jamshed junaid Pooja yadav priya jadhav r…" at bounding box center [206, 370] width 90 height 22
select select "77867"
click at [161, 359] on select "Select Stylist aahil alicia anju soni Jamshed junaid Pooja yadav priya jadhav r…" at bounding box center [206, 370] width 90 height 22
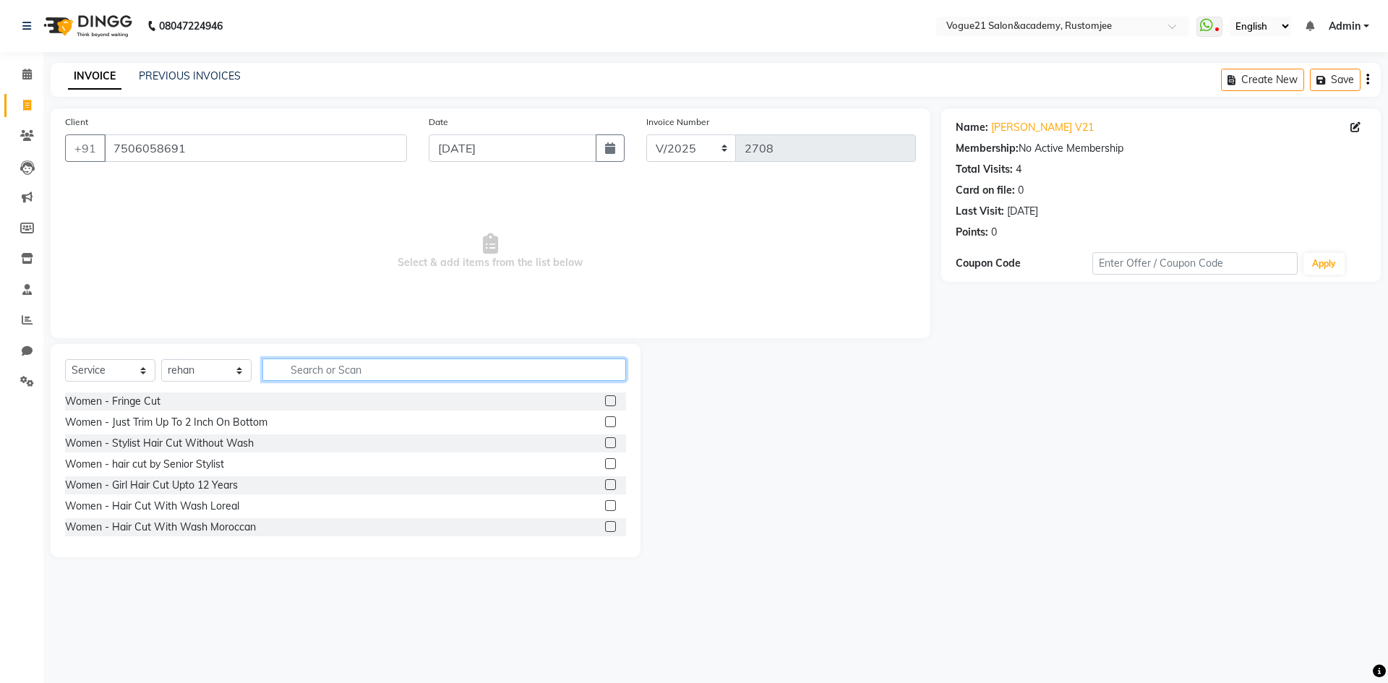
click at [314, 371] on input "text" at bounding box center [444, 370] width 364 height 22
type input "t"
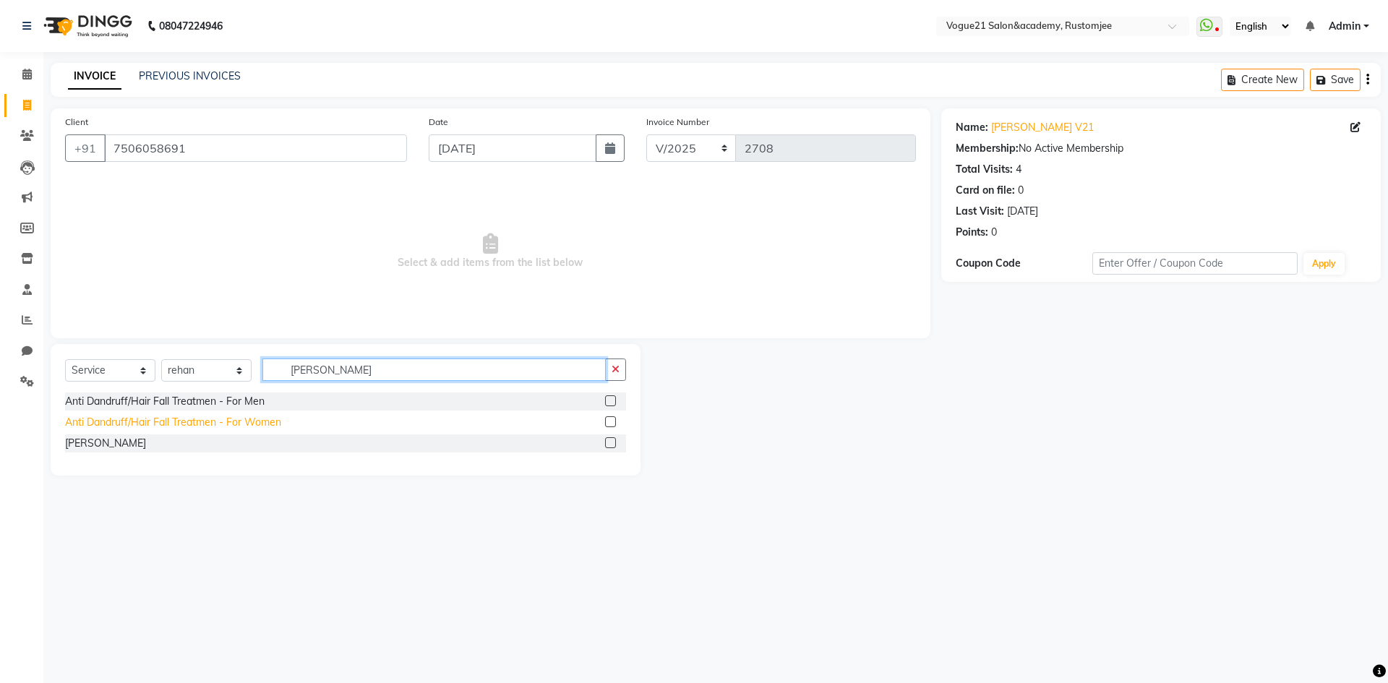
type input "dan"
click at [241, 424] on div "Anti Dandruff/Hair Fall Treatmen - For Women" at bounding box center [173, 422] width 216 height 15
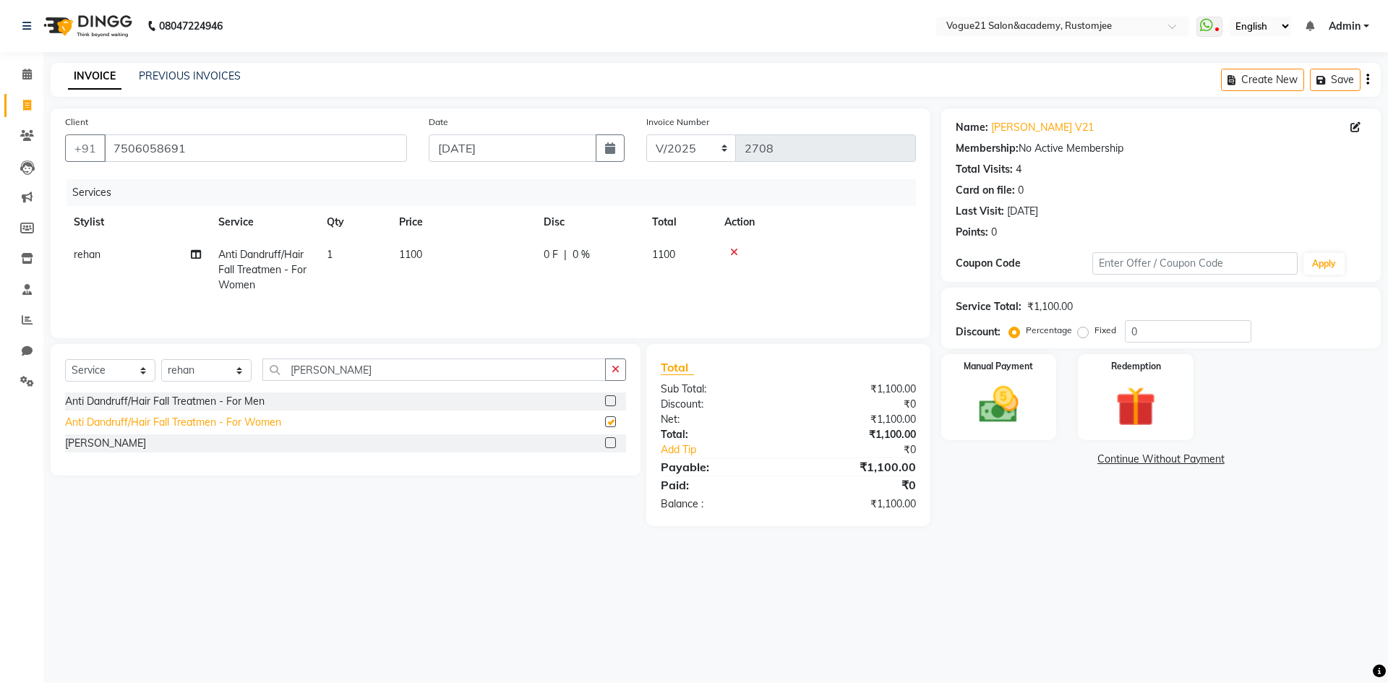
checkbox input "false"
click at [587, 249] on span "0 %" at bounding box center [580, 254] width 17 height 15
select select "77867"
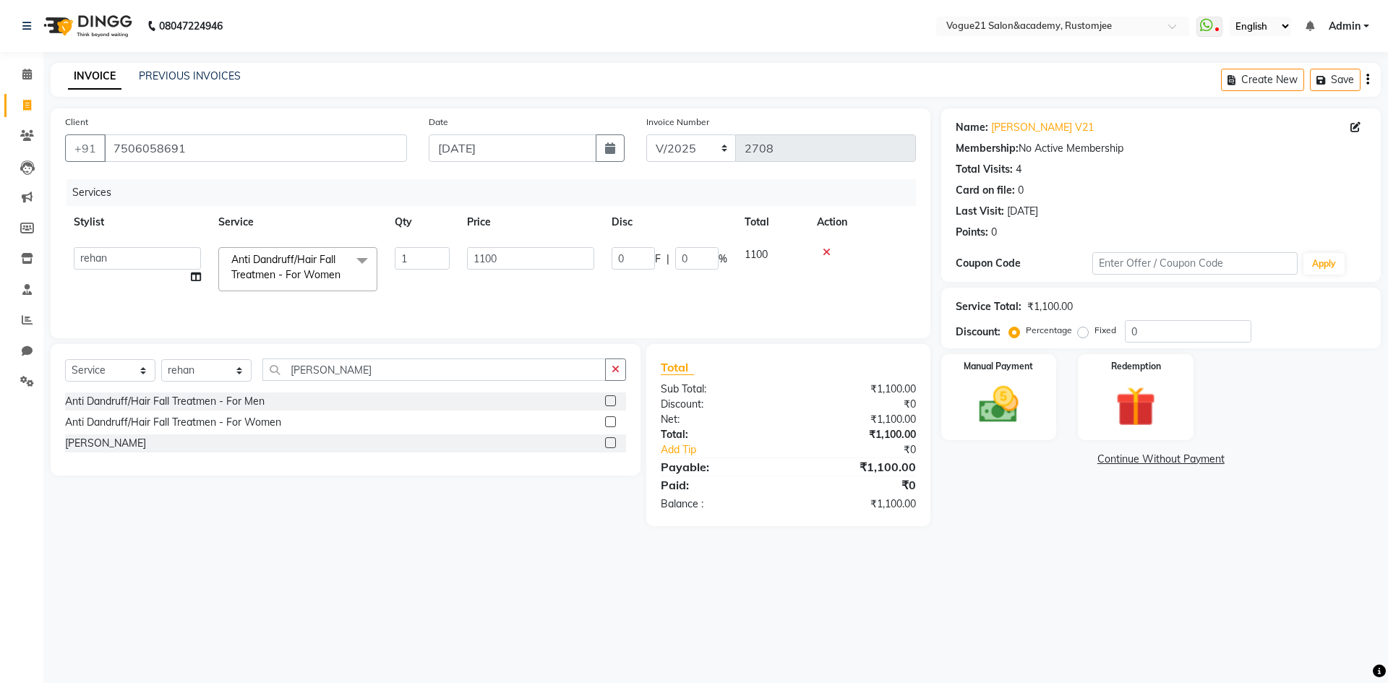
click at [722, 267] on div "0 F | 0 %" at bounding box center [670, 258] width 116 height 22
drag, startPoint x: 689, startPoint y: 247, endPoint x: 700, endPoint y: 261, distance: 17.5
click at [690, 249] on input "0" at bounding box center [696, 258] width 43 height 22
type input "100"
click at [1074, 519] on div "Name: Alicia V21 Membership: No Active Membership Total Visits: 4 Card on file:…" at bounding box center [1166, 317] width 450 height 418
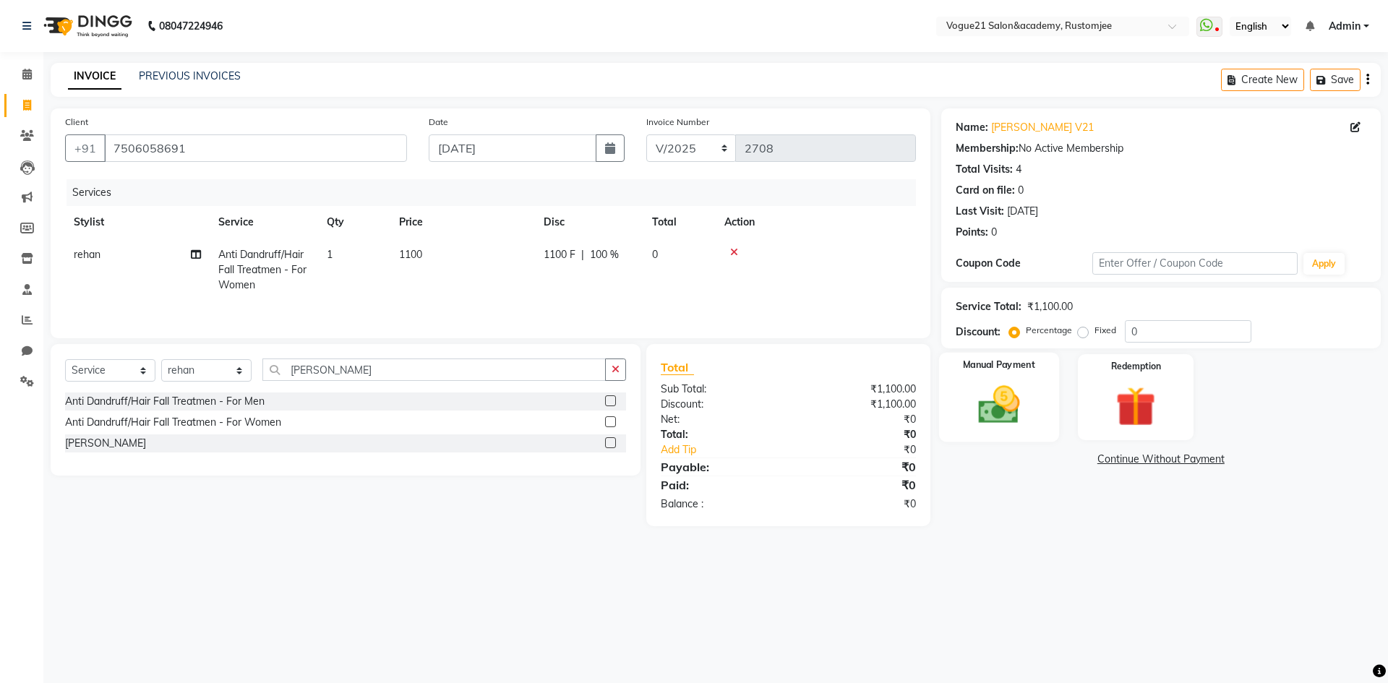
click at [1017, 421] on img at bounding box center [998, 405] width 67 height 48
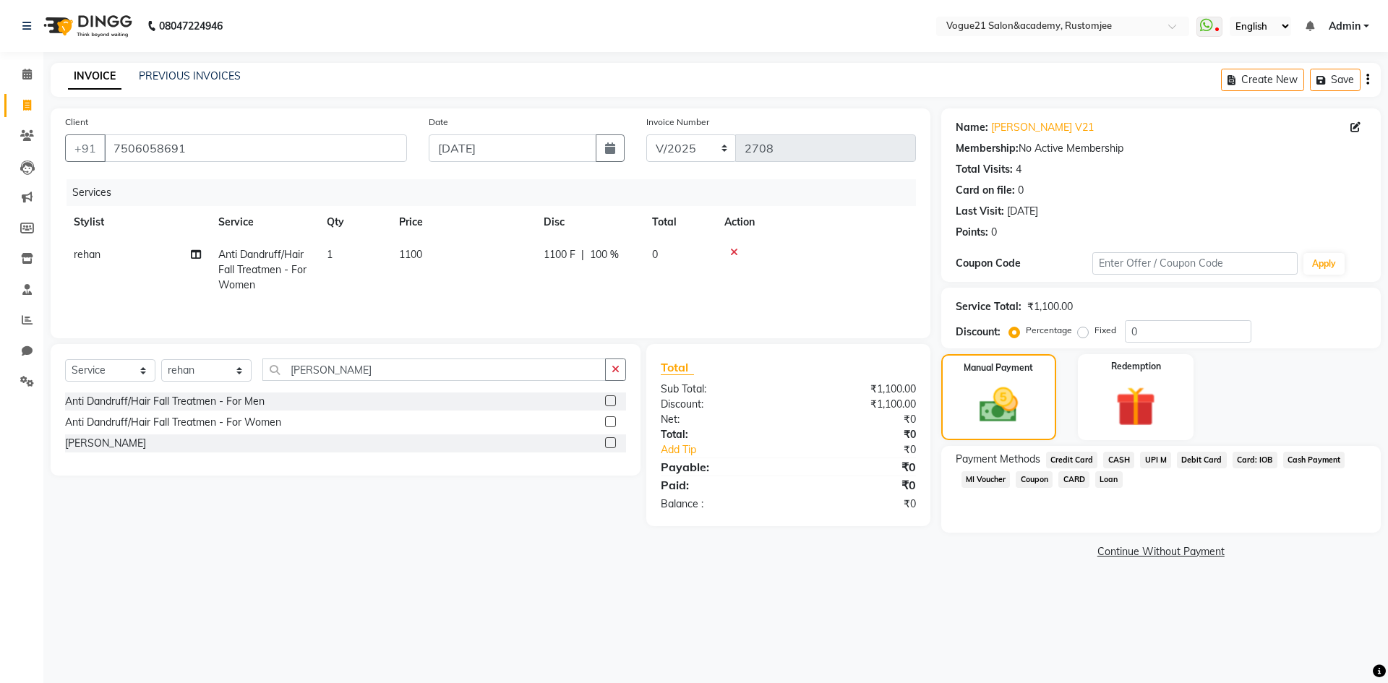
click at [1151, 459] on span "UPI M" at bounding box center [1155, 460] width 31 height 17
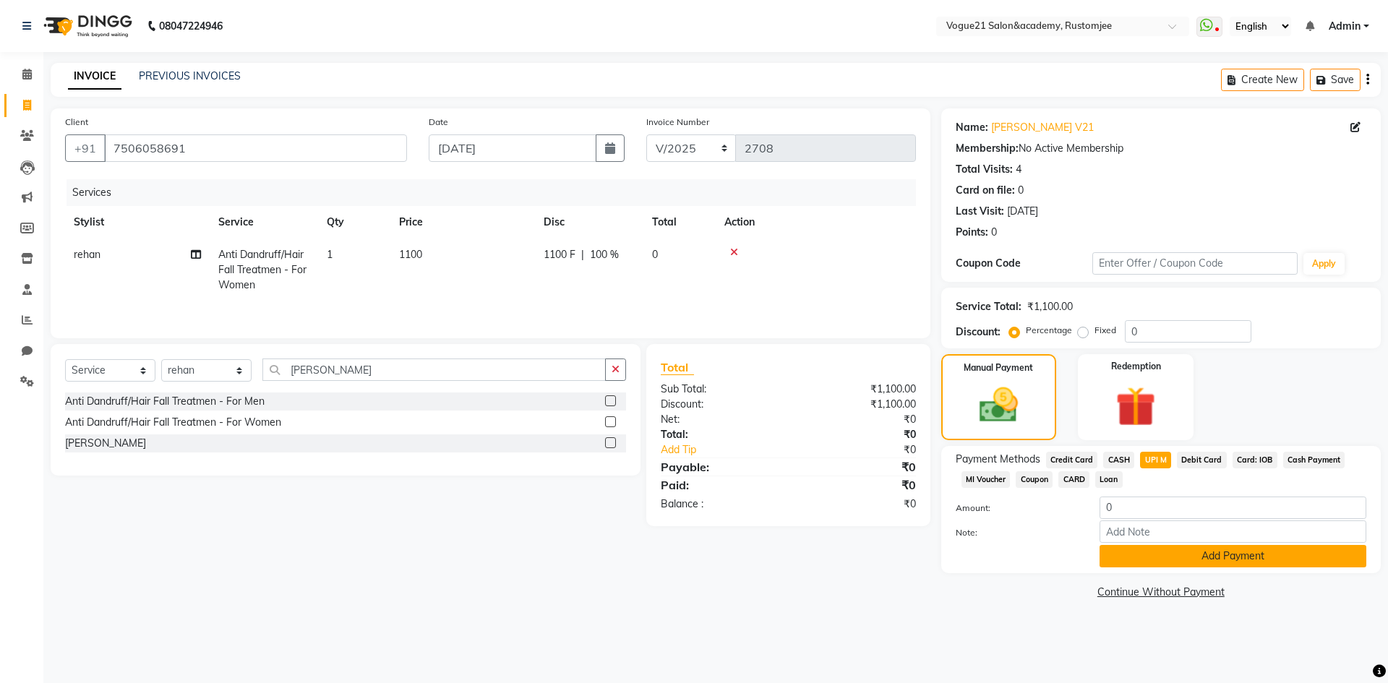
click at [1164, 547] on button "Add Payment" at bounding box center [1232, 556] width 267 height 22
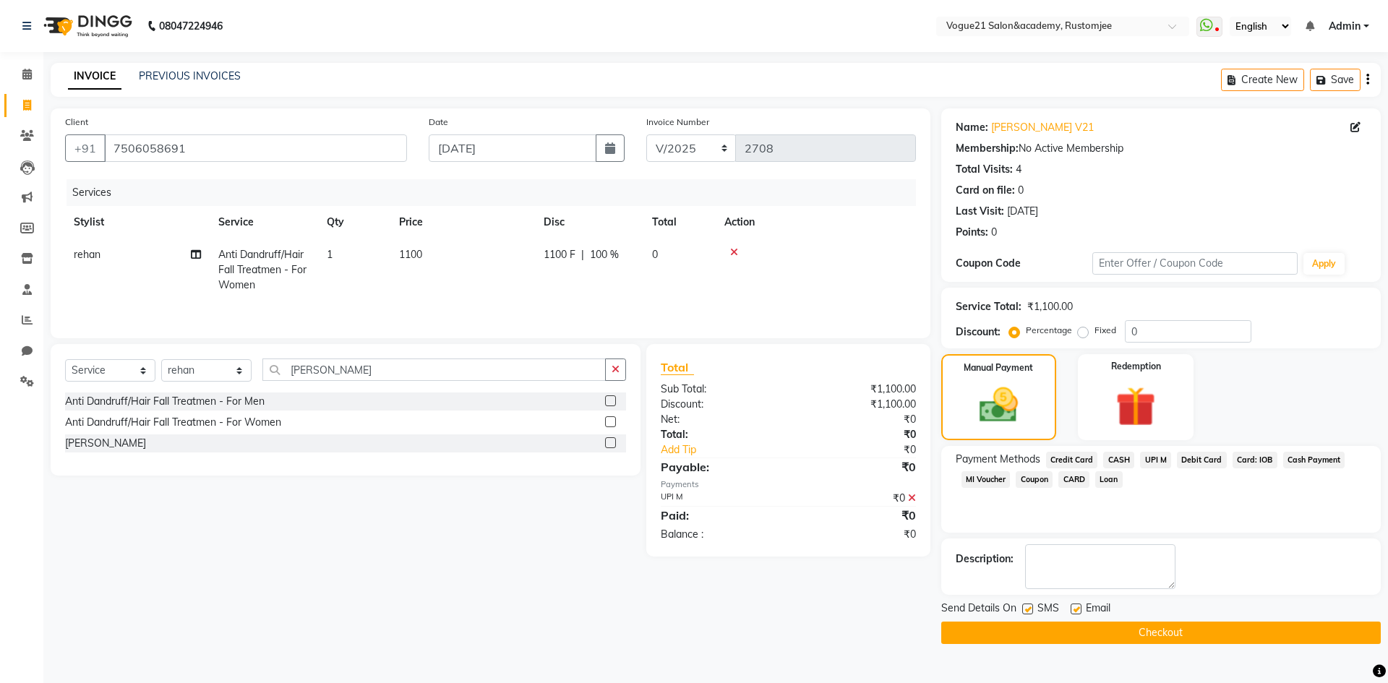
click at [1099, 630] on button "Checkout" at bounding box center [1160, 633] width 439 height 22
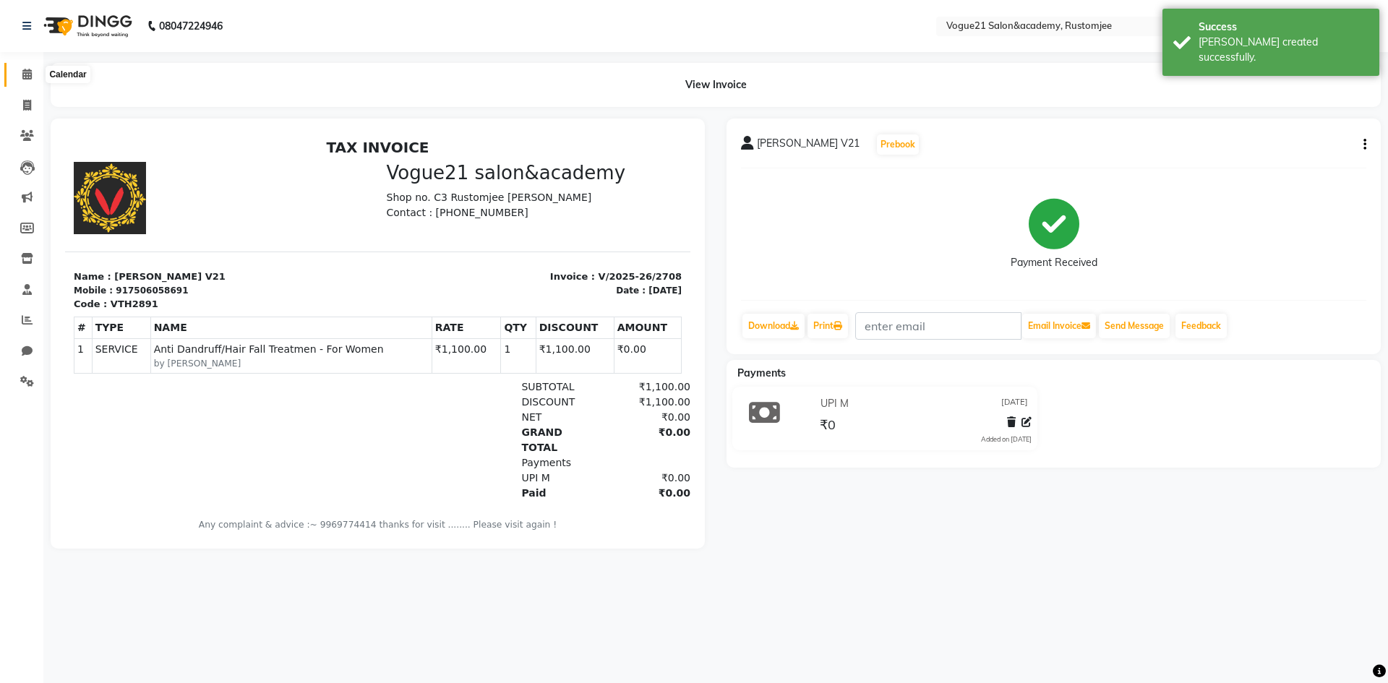
click at [25, 78] on icon at bounding box center [26, 74] width 9 height 11
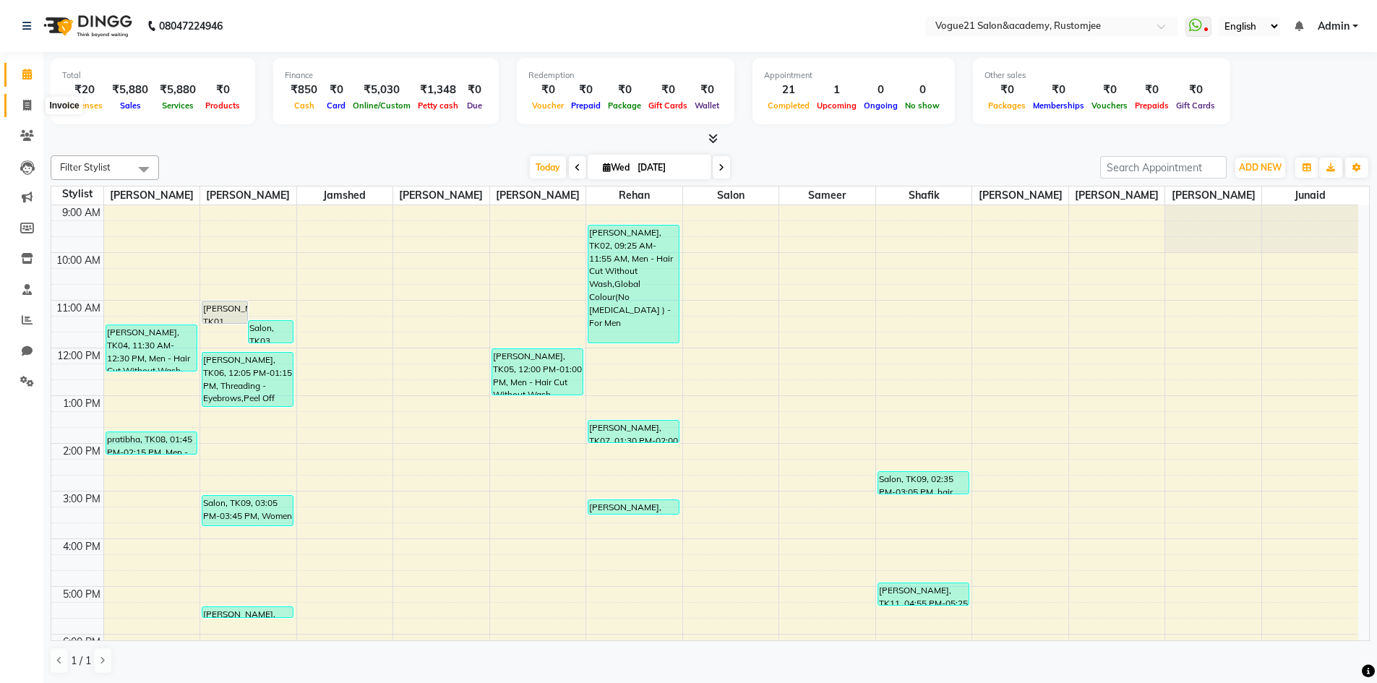
click at [38, 106] on span at bounding box center [26, 106] width 25 height 17
select select "8171"
select select "service"
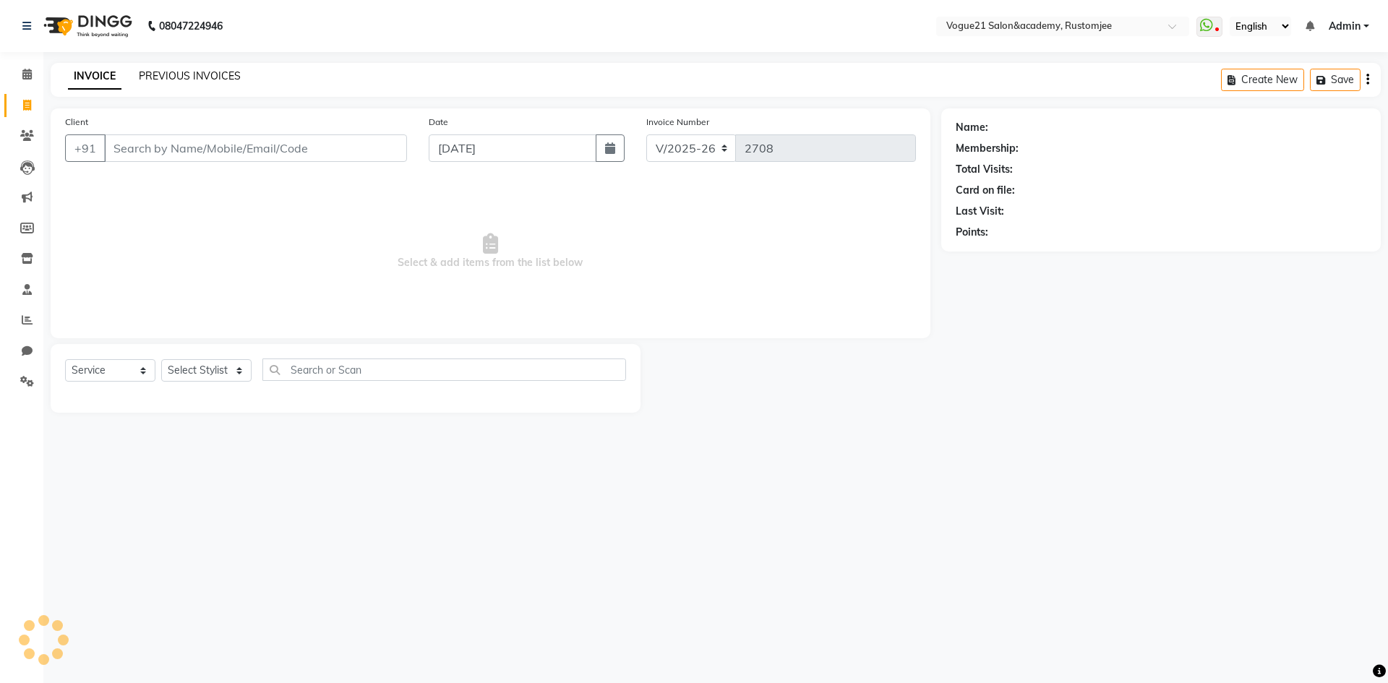
click at [193, 79] on link "PREVIOUS INVOICES" at bounding box center [190, 75] width 102 height 13
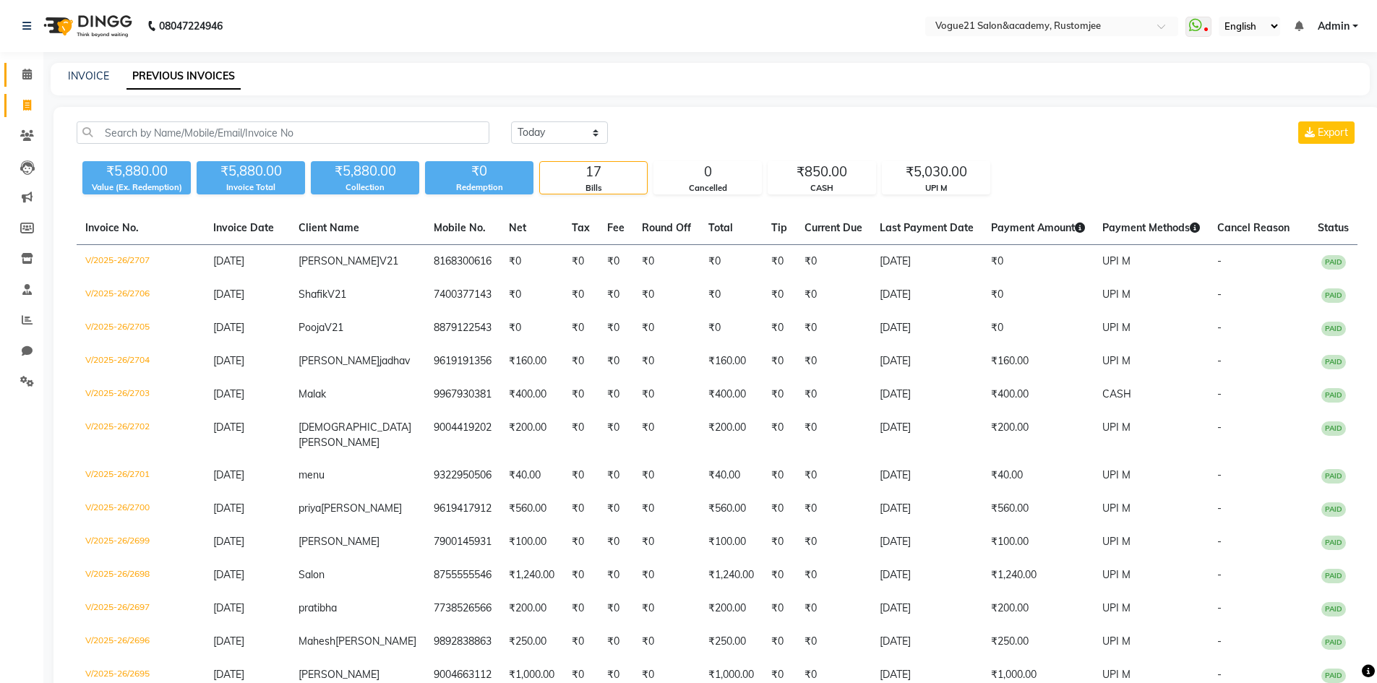
click at [30, 64] on link "Calendar" at bounding box center [21, 75] width 35 height 24
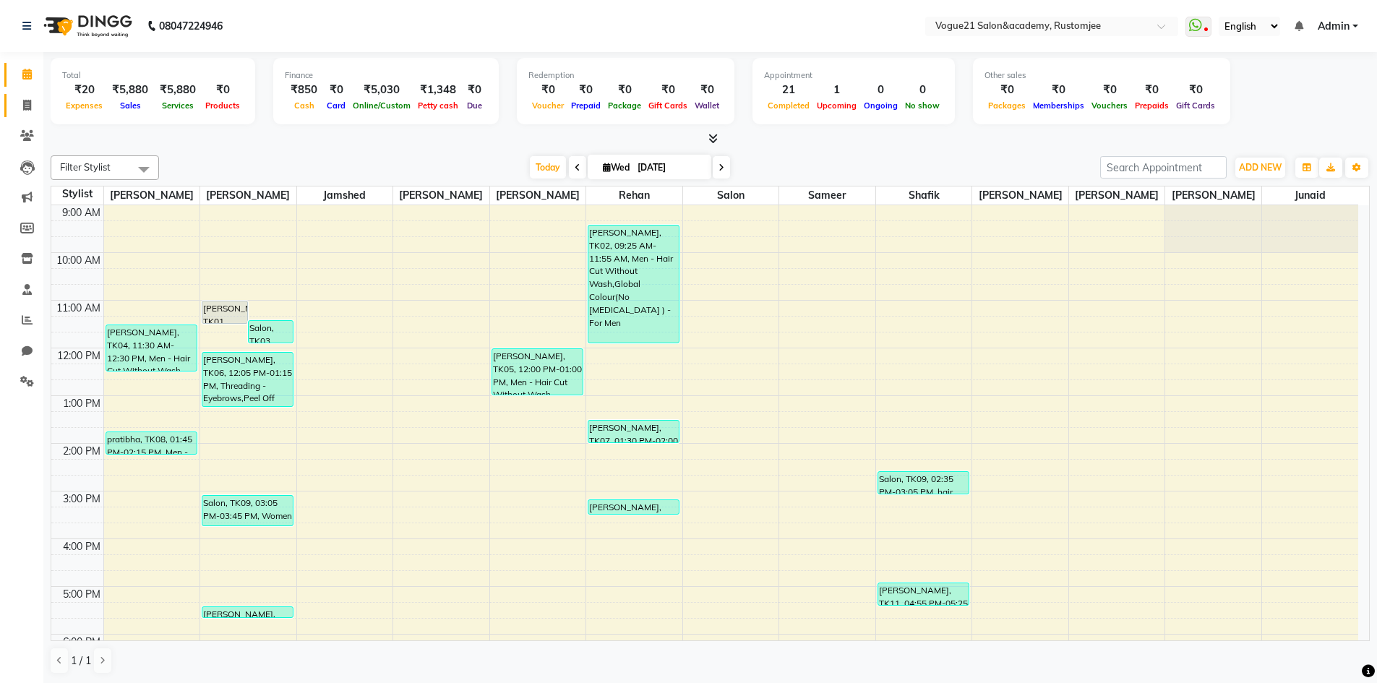
click at [27, 104] on icon at bounding box center [27, 105] width 8 height 11
select select "8171"
select select "service"
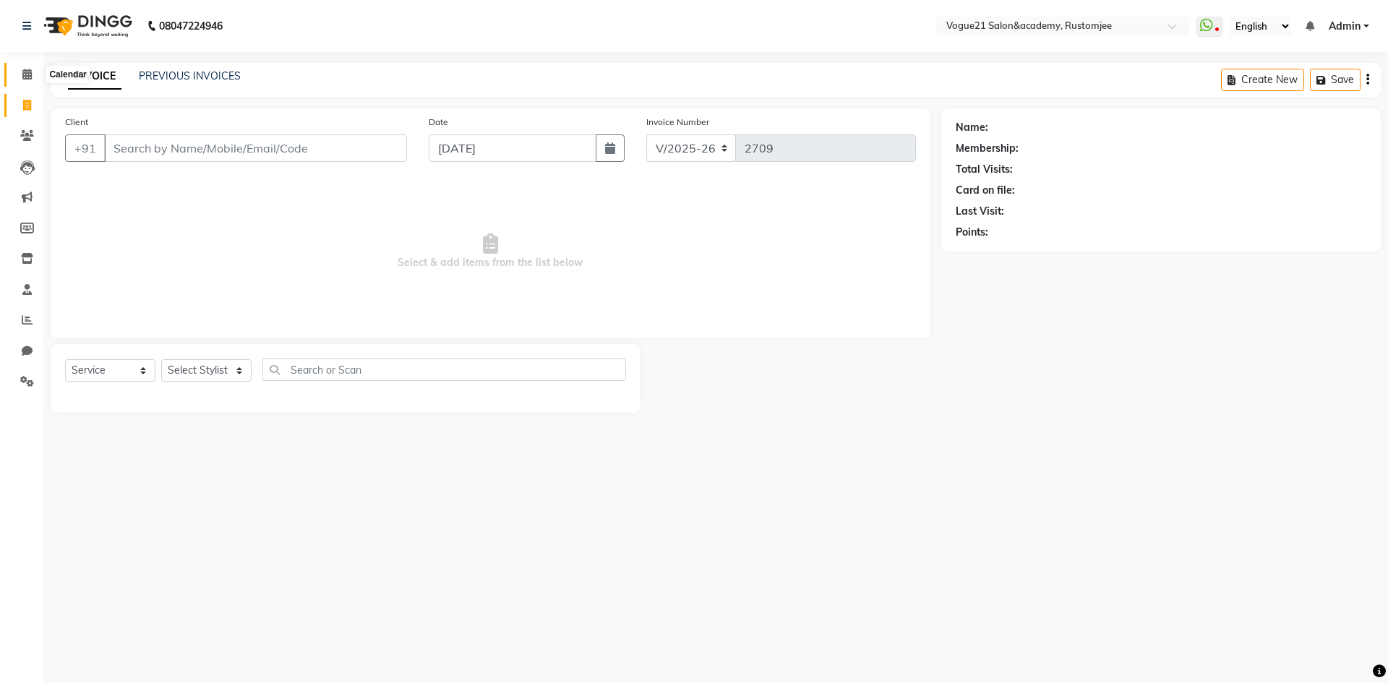
click at [25, 79] on icon at bounding box center [26, 74] width 9 height 11
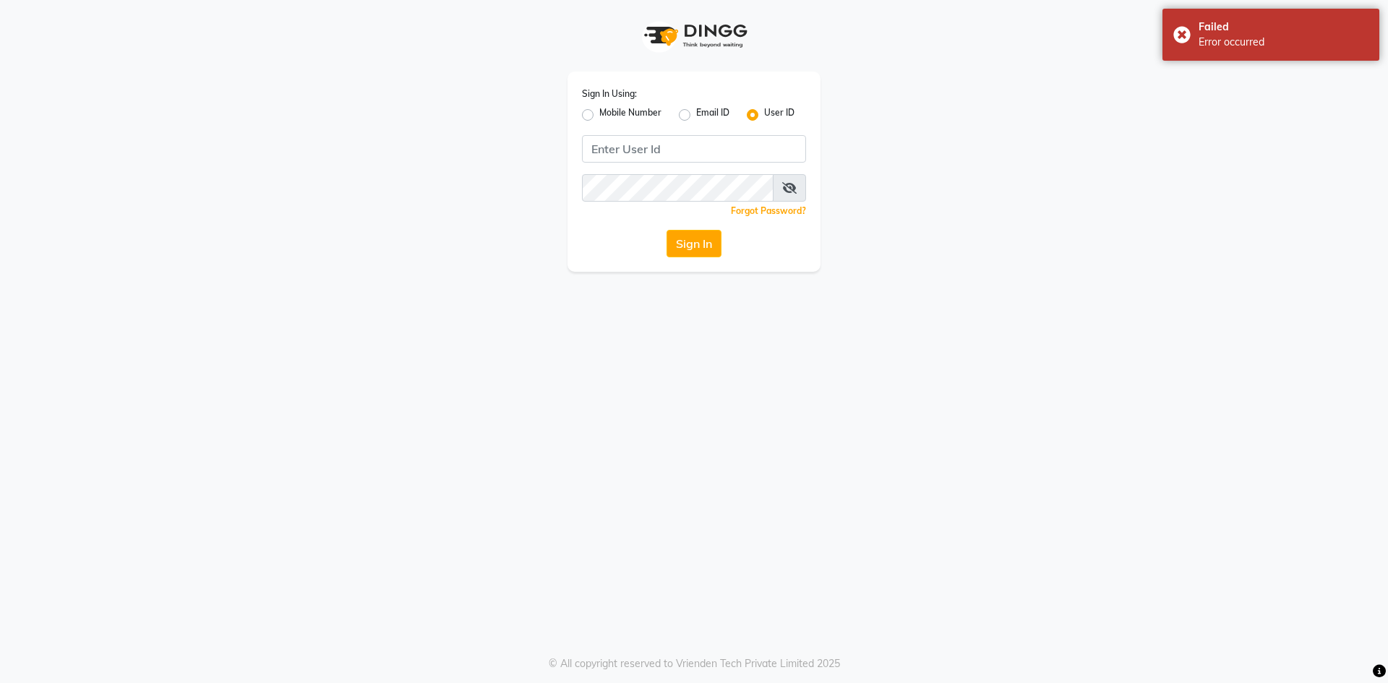
click at [599, 113] on label "Mobile Number" at bounding box center [630, 114] width 62 height 17
click at [599, 113] on input "Mobile Number" at bounding box center [603, 110] width 9 height 9
radio input "true"
radio input "false"
click at [671, 151] on input "Username" at bounding box center [718, 148] width 176 height 27
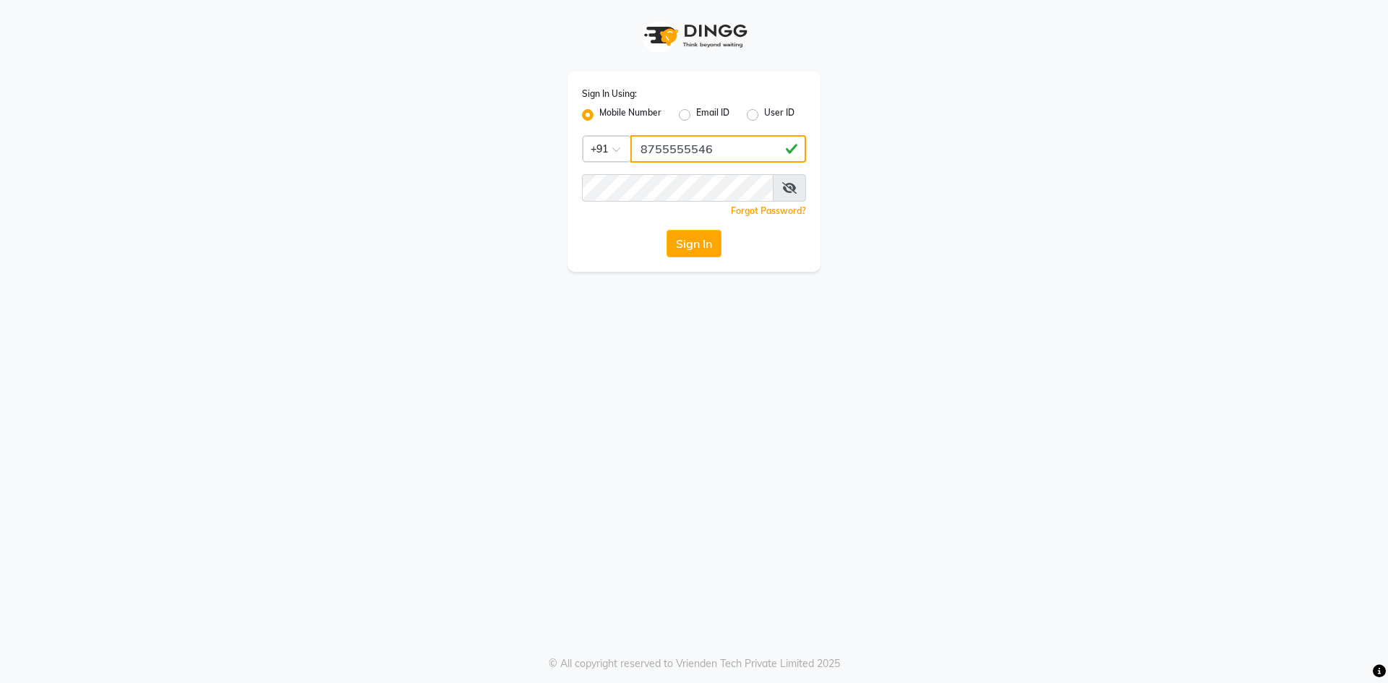
type input "8755555546"
click at [788, 186] on icon at bounding box center [789, 188] width 14 height 12
click at [703, 246] on button "Sign In" at bounding box center [693, 243] width 55 height 27
